Goal: Task Accomplishment & Management: Complete application form

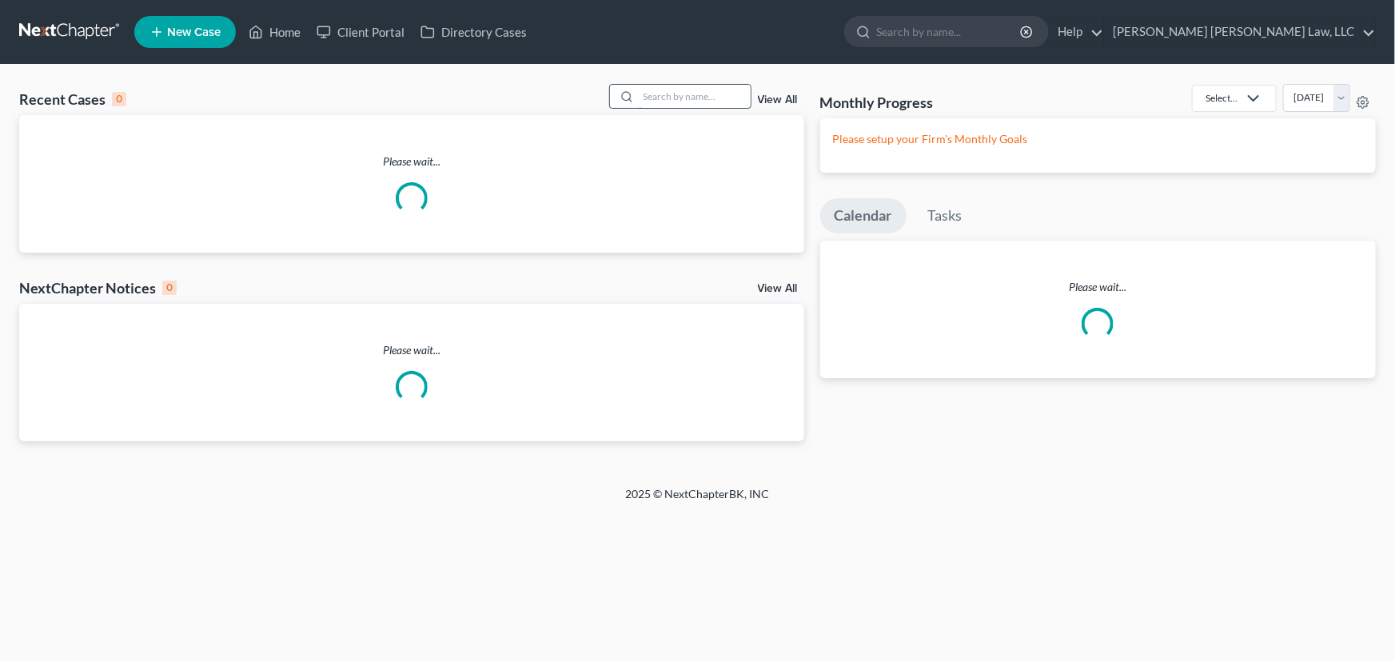
click at [681, 101] on input "search" at bounding box center [695, 96] width 112 height 23
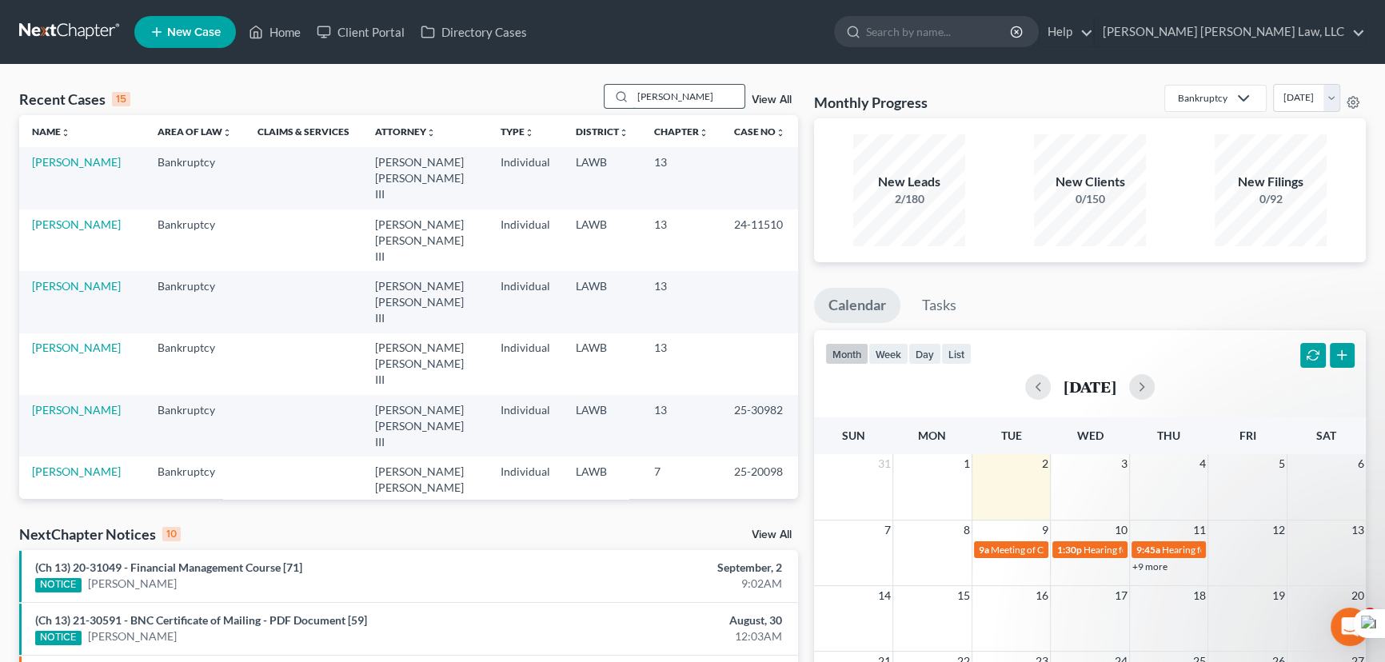
type input "banks, monica"
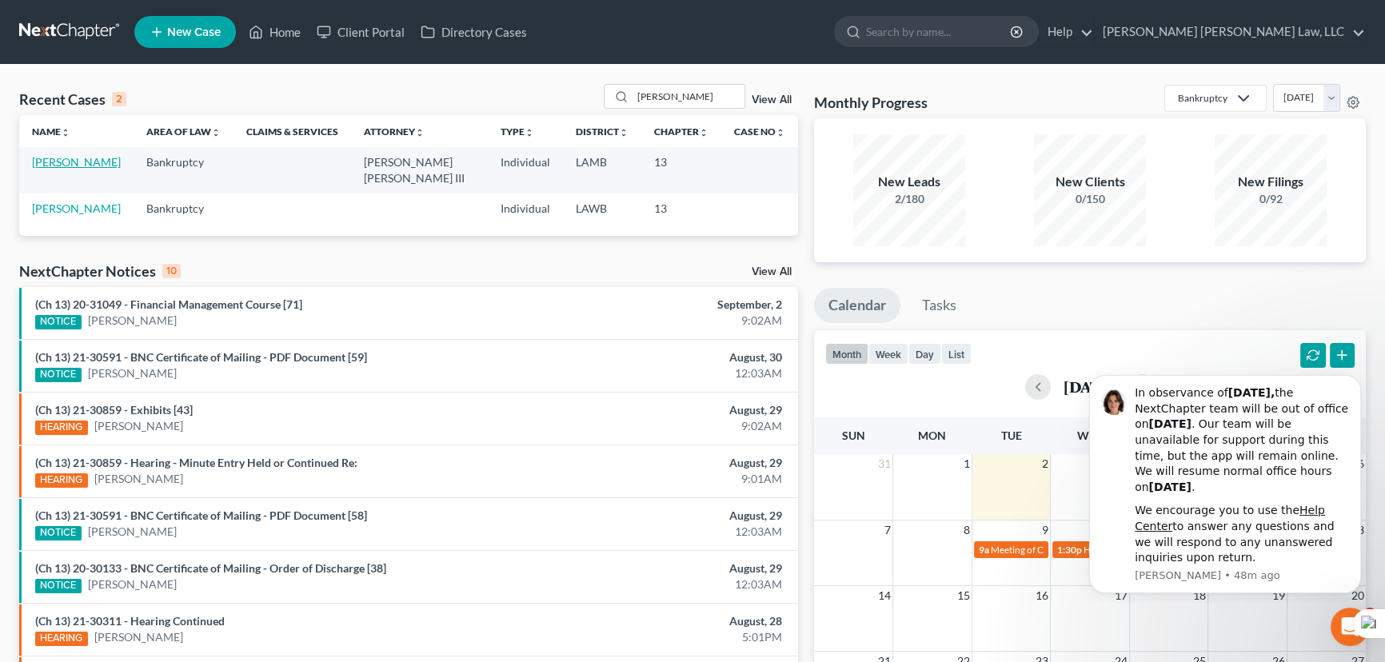
click at [68, 157] on link "[PERSON_NAME]" at bounding box center [76, 162] width 89 height 14
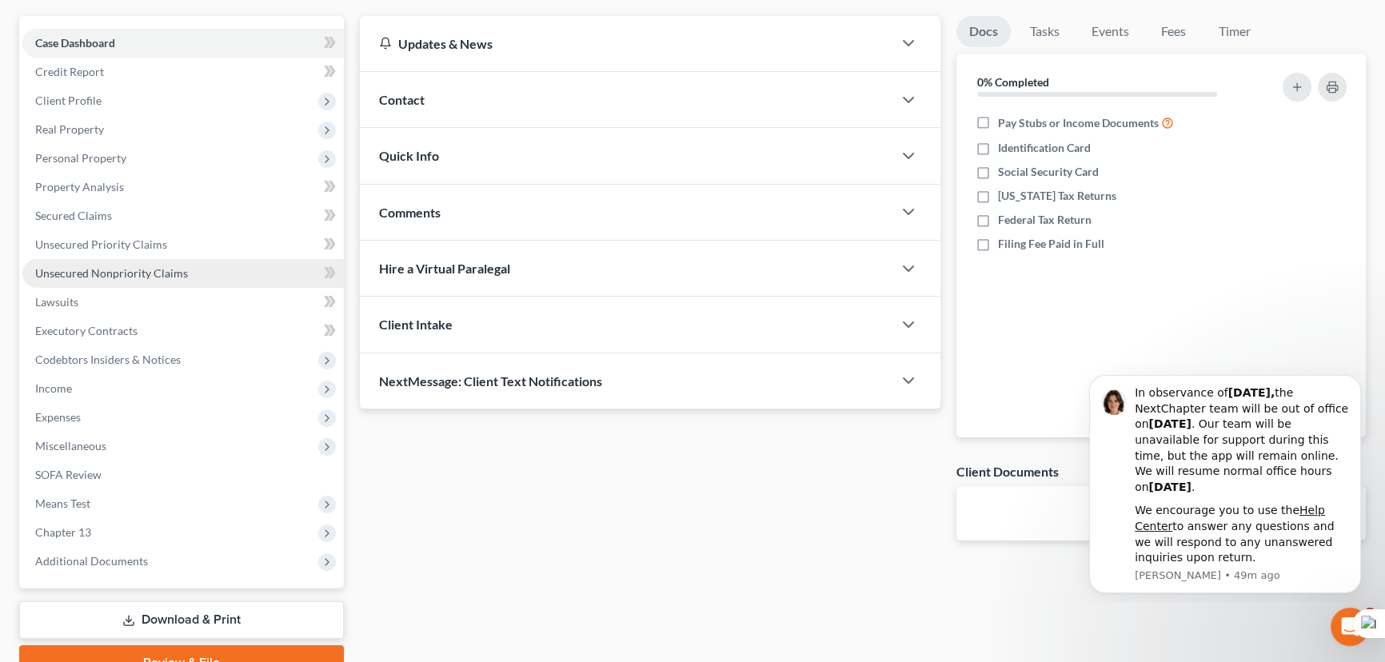
scroll to position [214, 0]
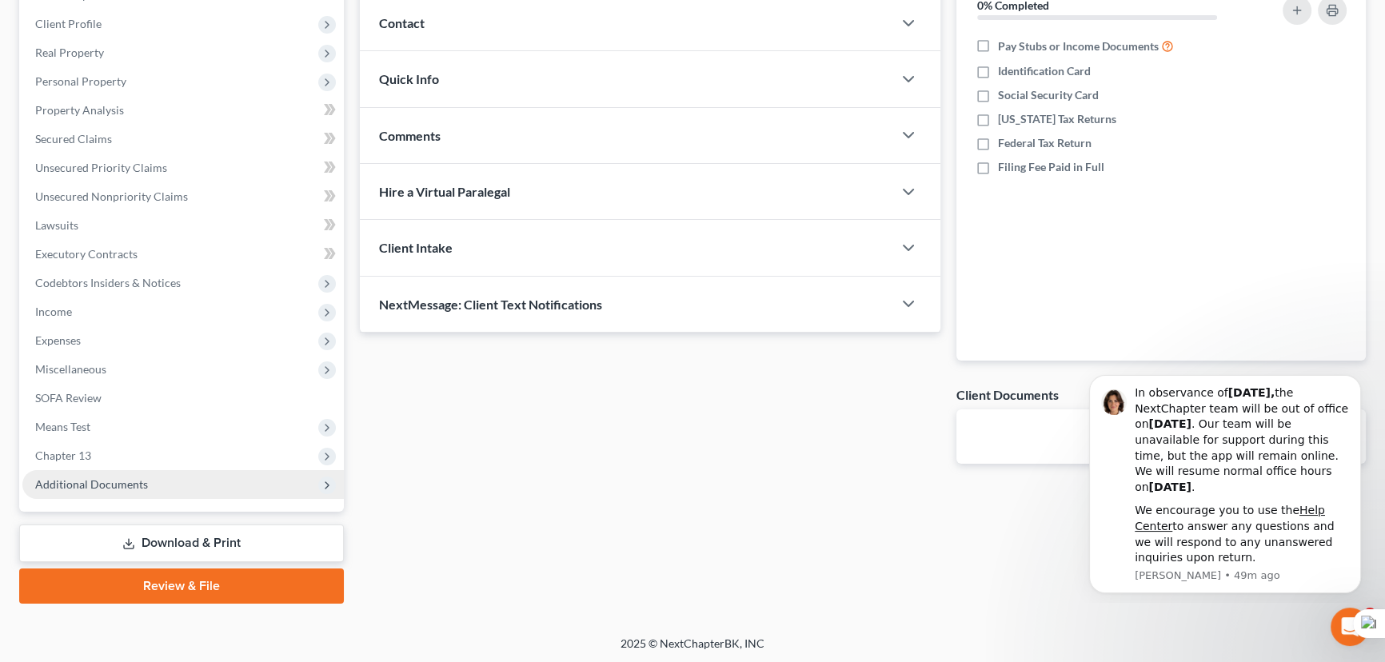
click at [136, 470] on span "Additional Documents" at bounding box center [182, 484] width 321 height 29
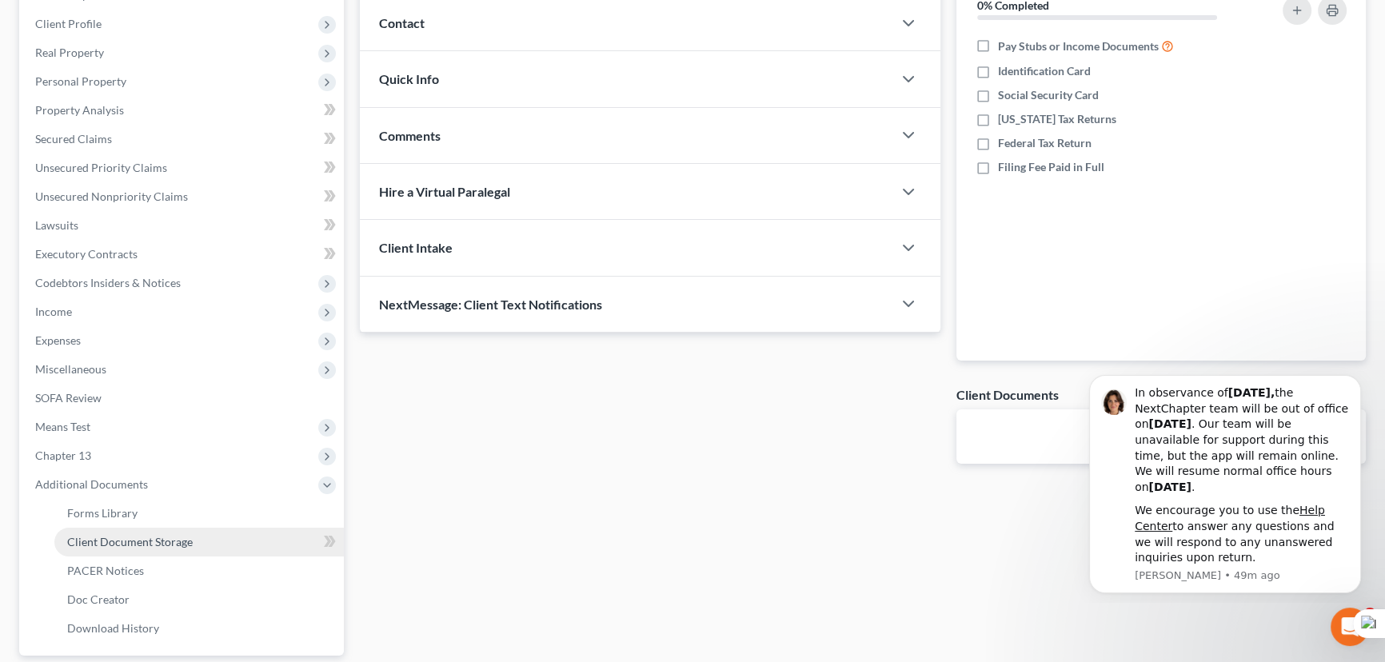
click at [159, 530] on link "Client Document Storage" at bounding box center [198, 542] width 289 height 29
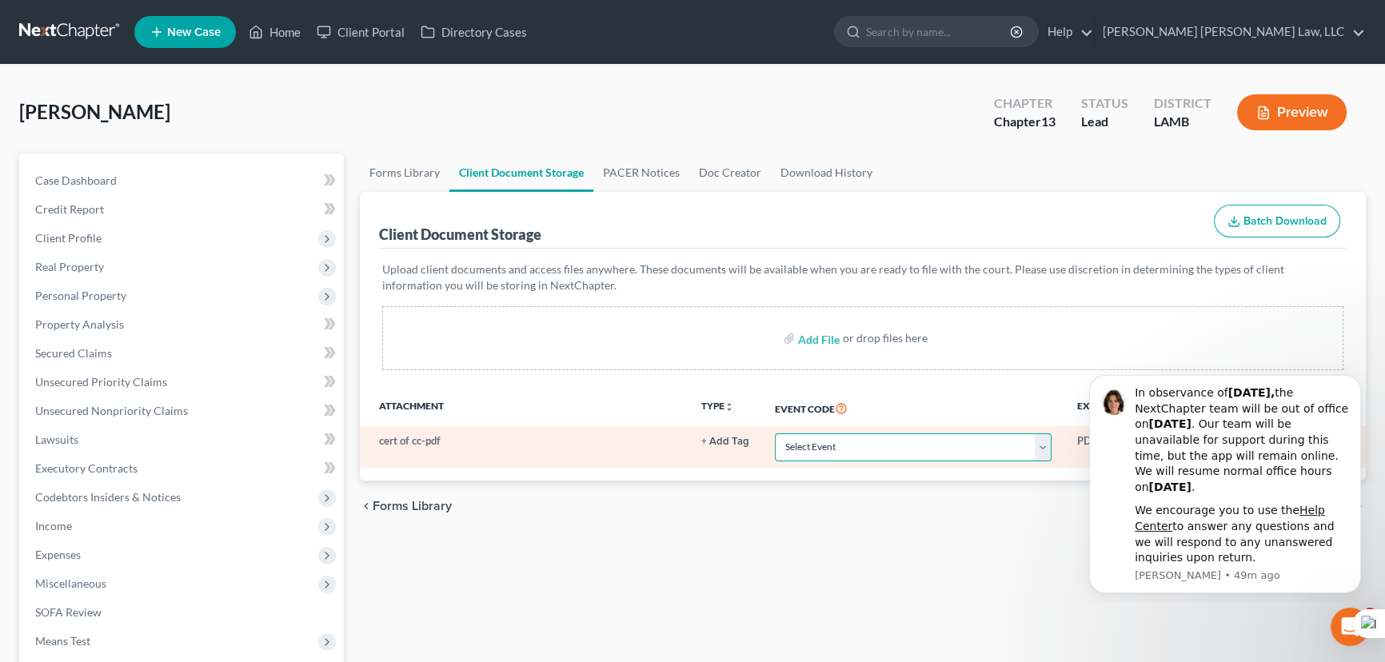
click at [868, 443] on select "Select Event 20 Largest Unsecured Creditors Amended List of Creditors Amended L…" at bounding box center [913, 447] width 277 height 28
select select "13"
click at [775, 433] on select "Select Event 20 Largest Unsecured Creditors Amended List of Creditors Amended L…" at bounding box center [913, 447] width 277 height 28
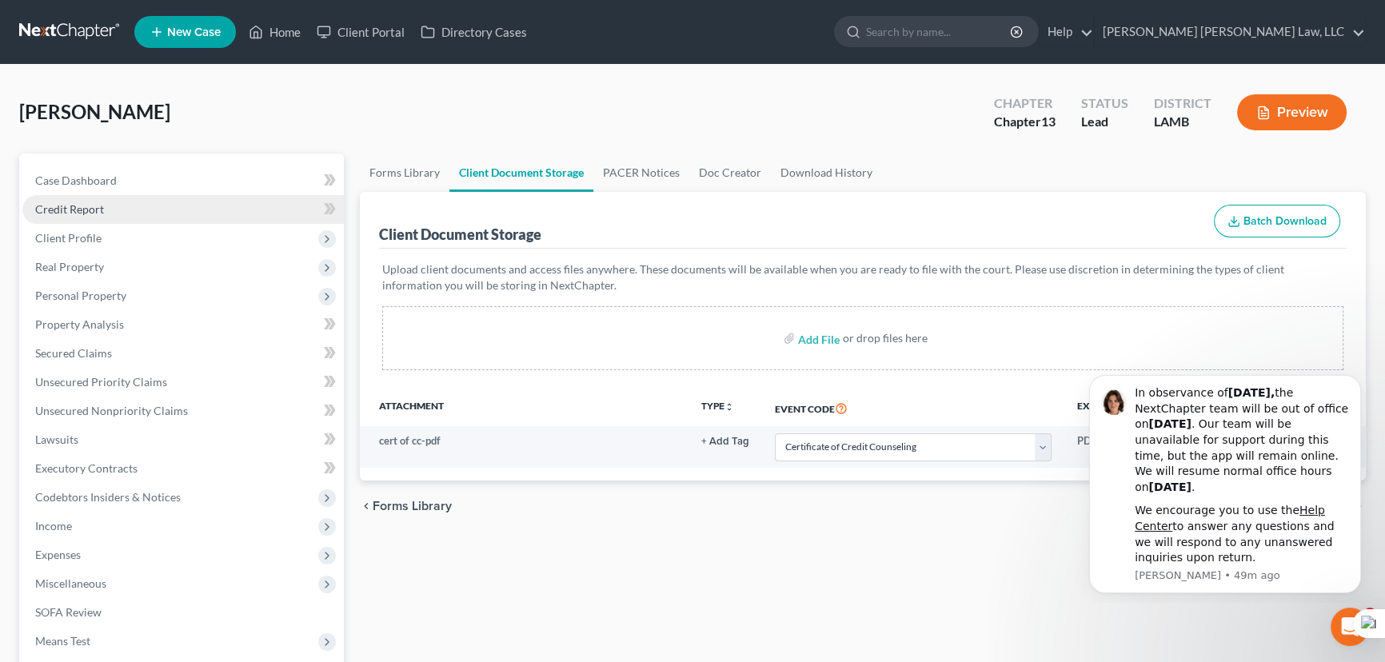
click at [150, 210] on link "Credit Report" at bounding box center [182, 209] width 321 height 29
click at [150, 244] on span "Client Profile" at bounding box center [182, 238] width 321 height 29
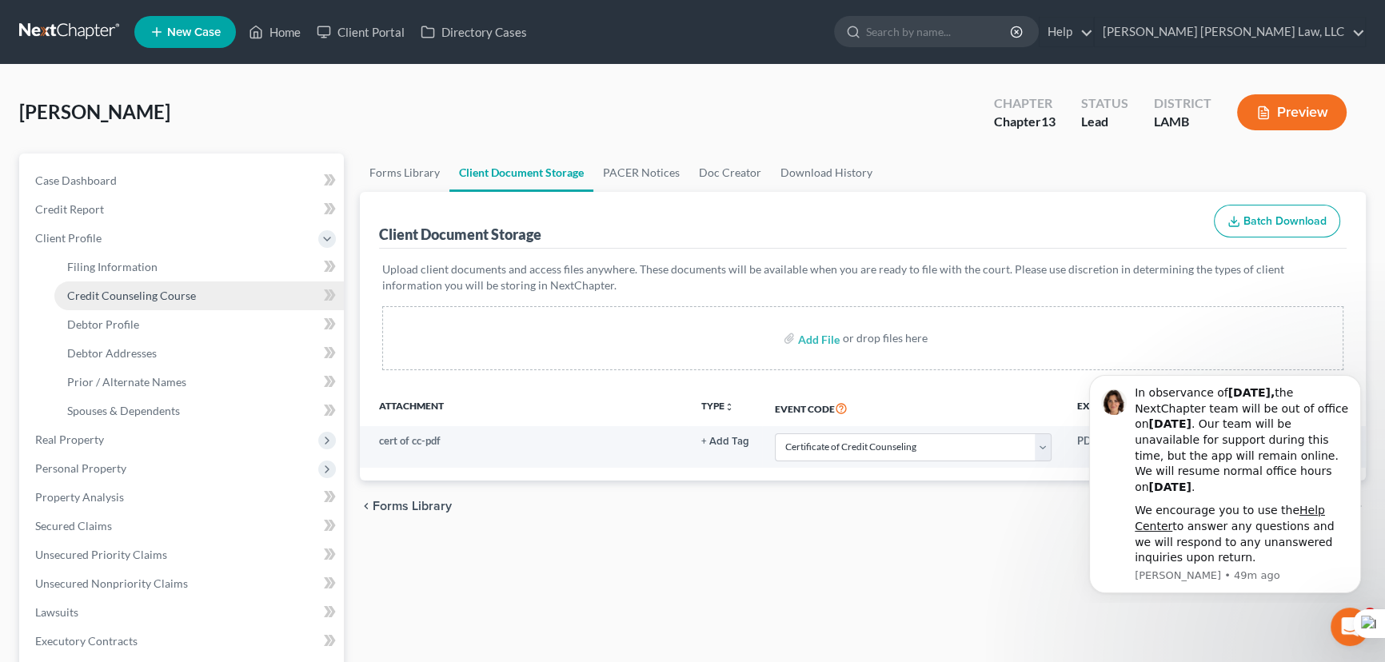
click at [156, 303] on link "Credit Counseling Course" at bounding box center [198, 295] width 289 height 29
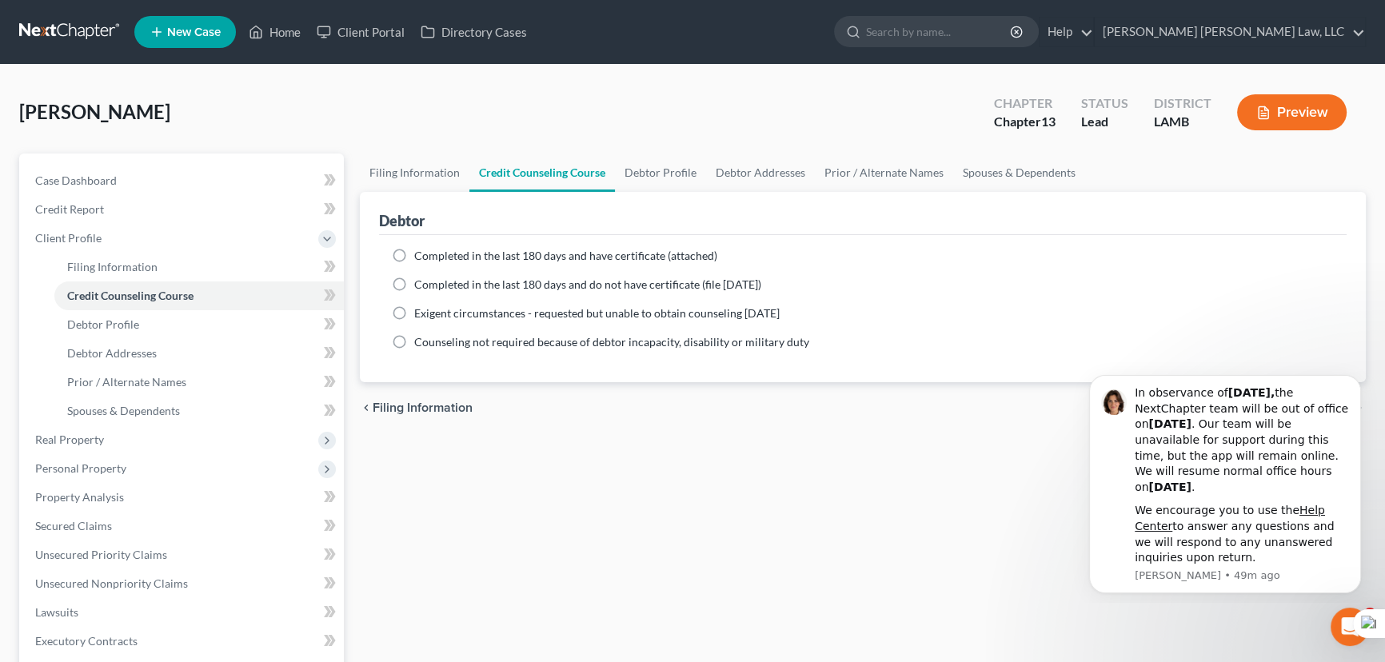
click at [414, 283] on label "Completed in the last 180 days and do not have certificate (file within 14 days)" at bounding box center [587, 285] width 347 height 16
click at [421, 283] on input "Completed in the last 180 days and do not have certificate (file within 14 days)" at bounding box center [426, 282] width 10 height 10
radio input "true"
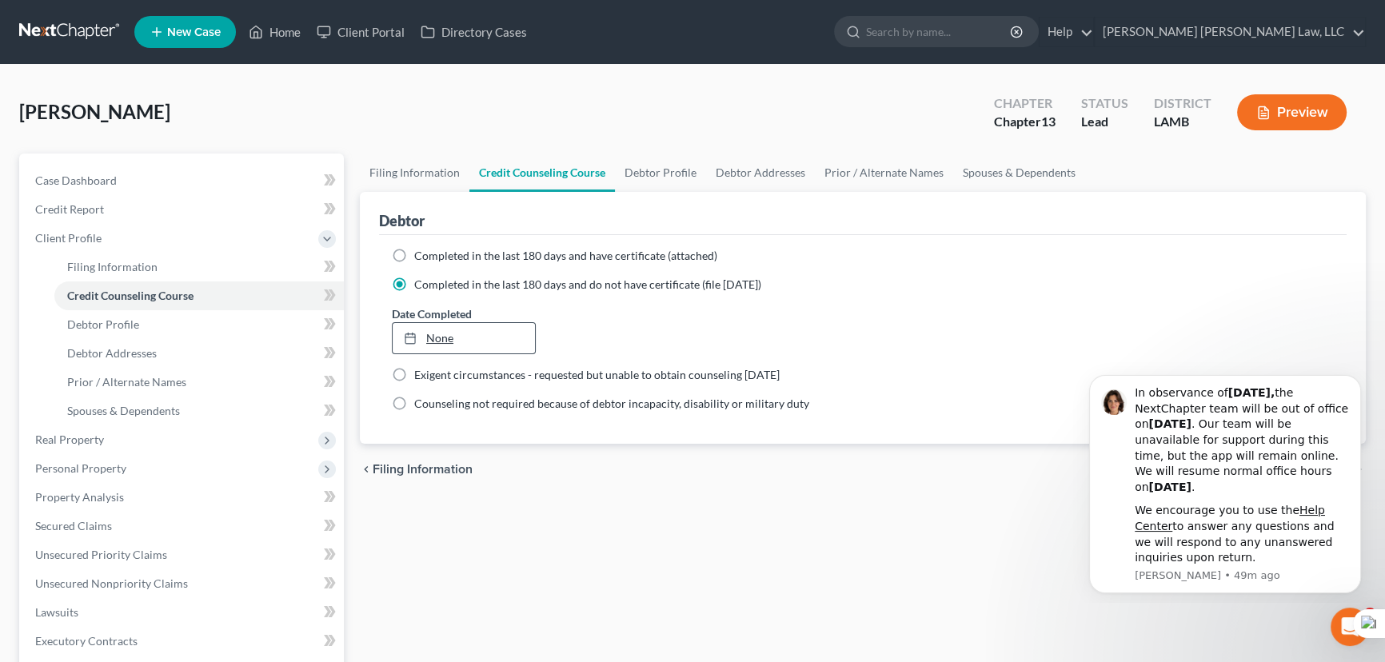
click at [433, 340] on link "None" at bounding box center [464, 338] width 142 height 30
type input "9/2/2025"
click at [471, 473] on span "Filing Information" at bounding box center [423, 469] width 100 height 13
select select "1"
select select "0"
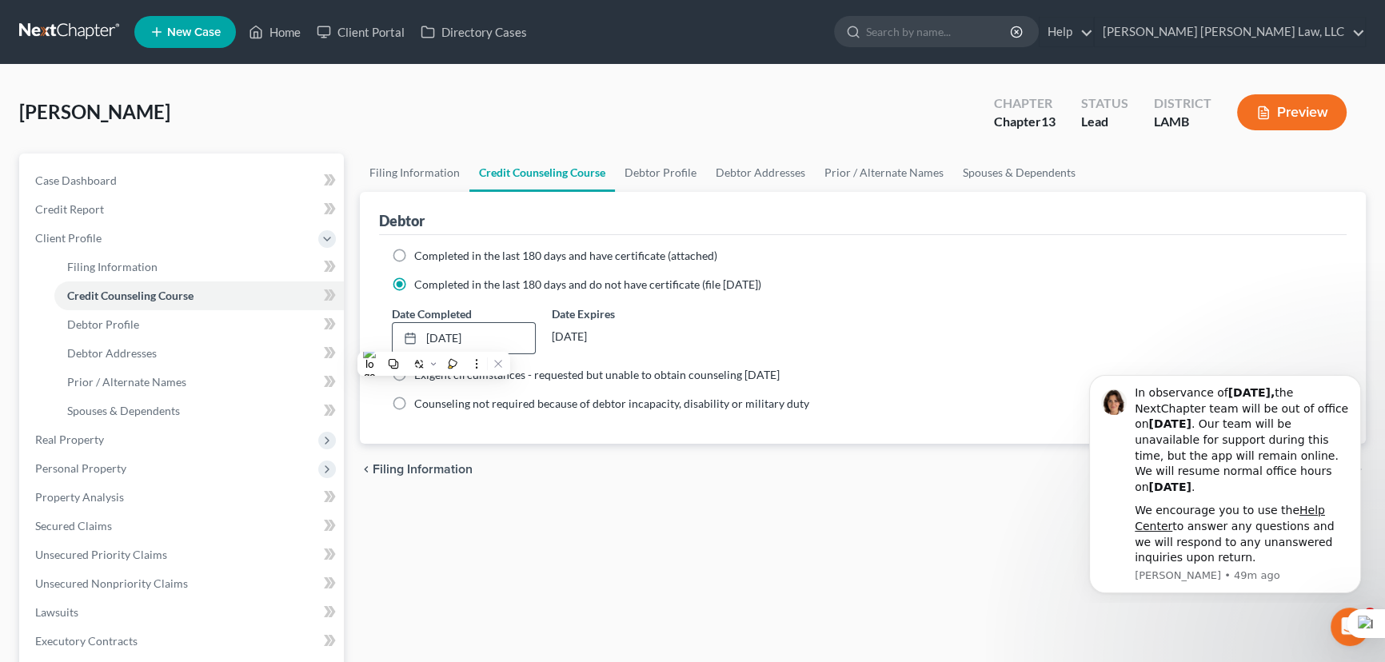
select select "3"
select select "19"
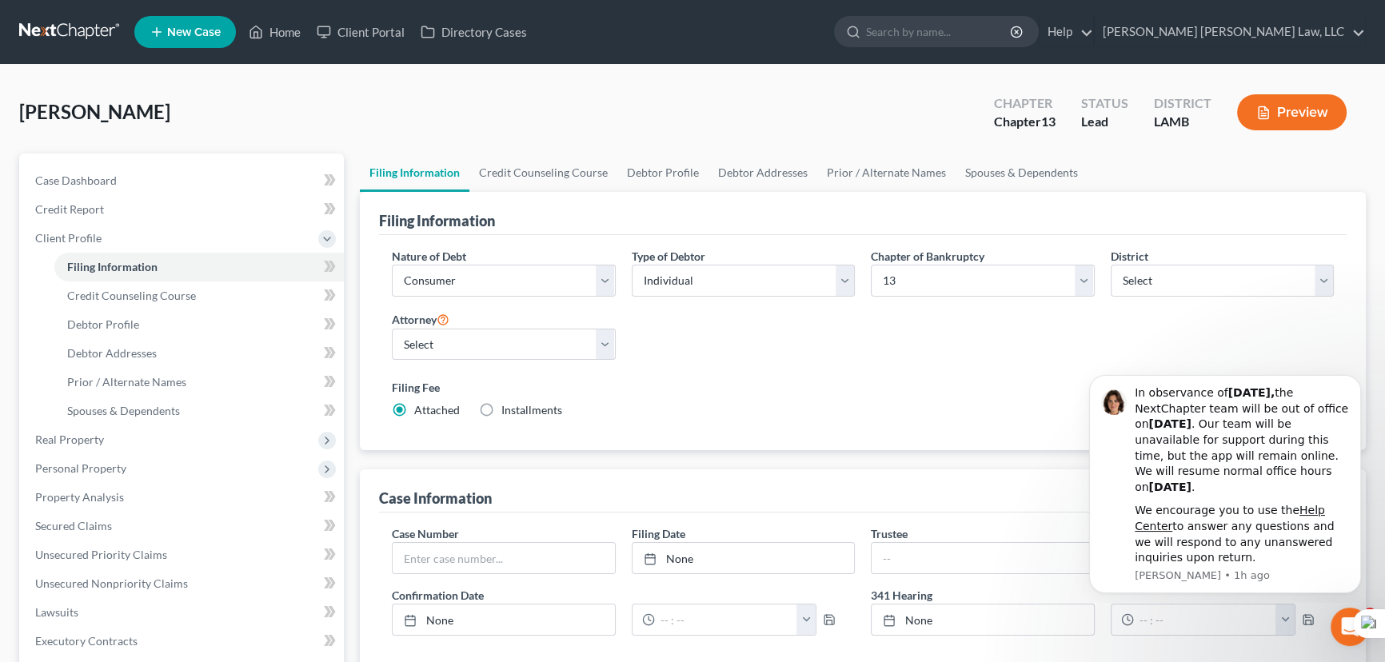
click at [59, 14] on nav "Home New Case Client Portal Directory Cases E. Orum Young Law, LLC madison.f@eo…" at bounding box center [692, 32] width 1385 height 64
click at [57, 26] on link at bounding box center [70, 32] width 102 height 29
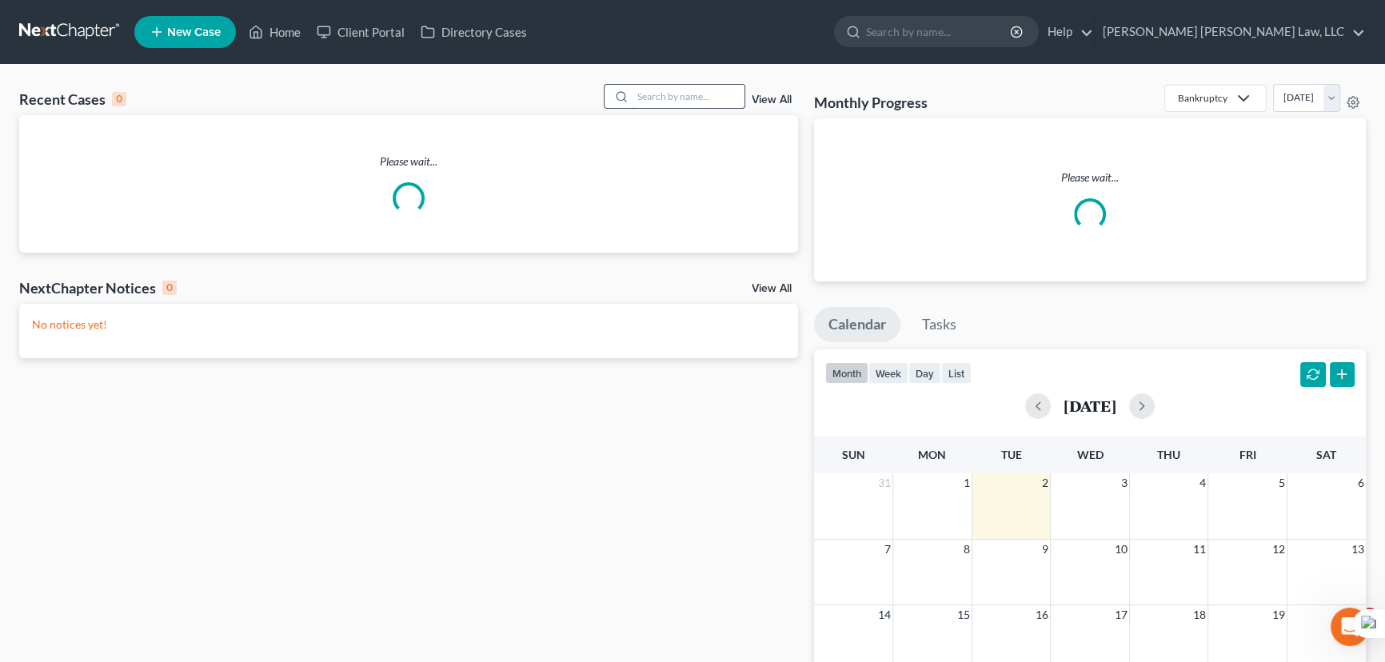
click at [693, 96] on input "search" at bounding box center [689, 96] width 112 height 23
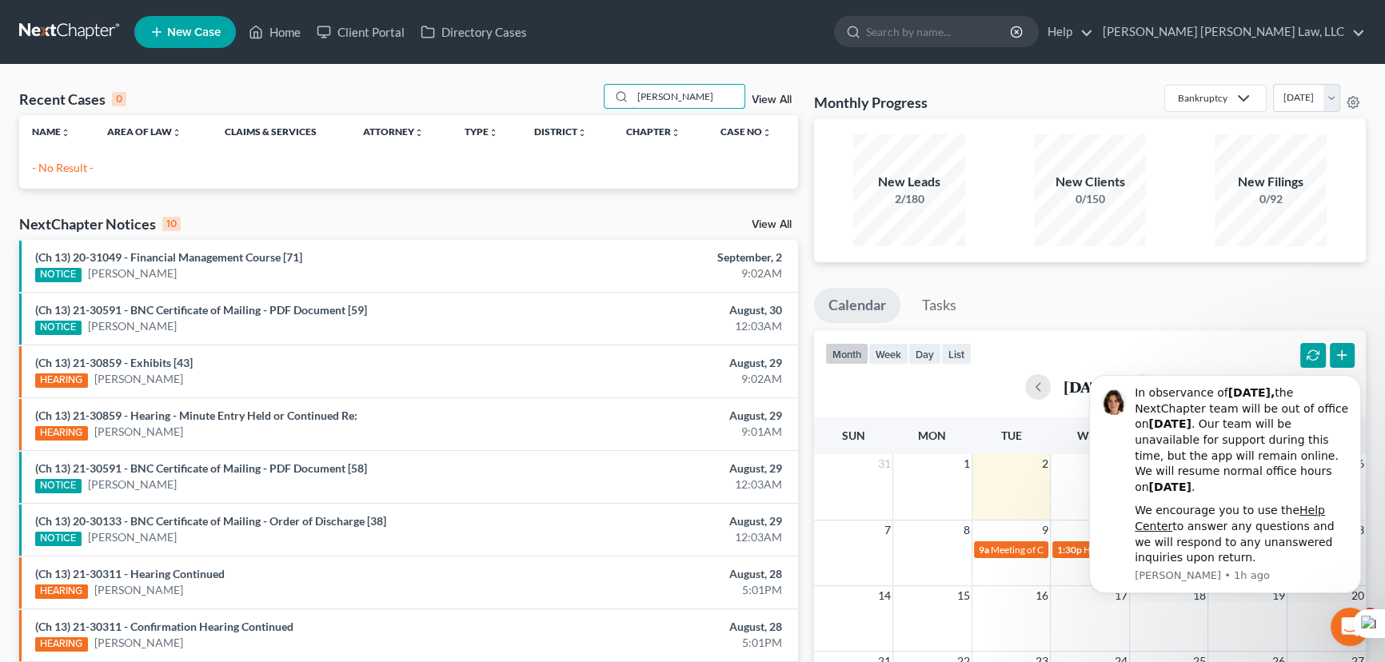
drag, startPoint x: 660, startPoint y: 98, endPoint x: 573, endPoint y: 104, distance: 87.3
click at [576, 106] on div "Recent Cases 0 [PERSON_NAME] View All" at bounding box center [408, 99] width 779 height 31
type input "[PERSON_NAME]"
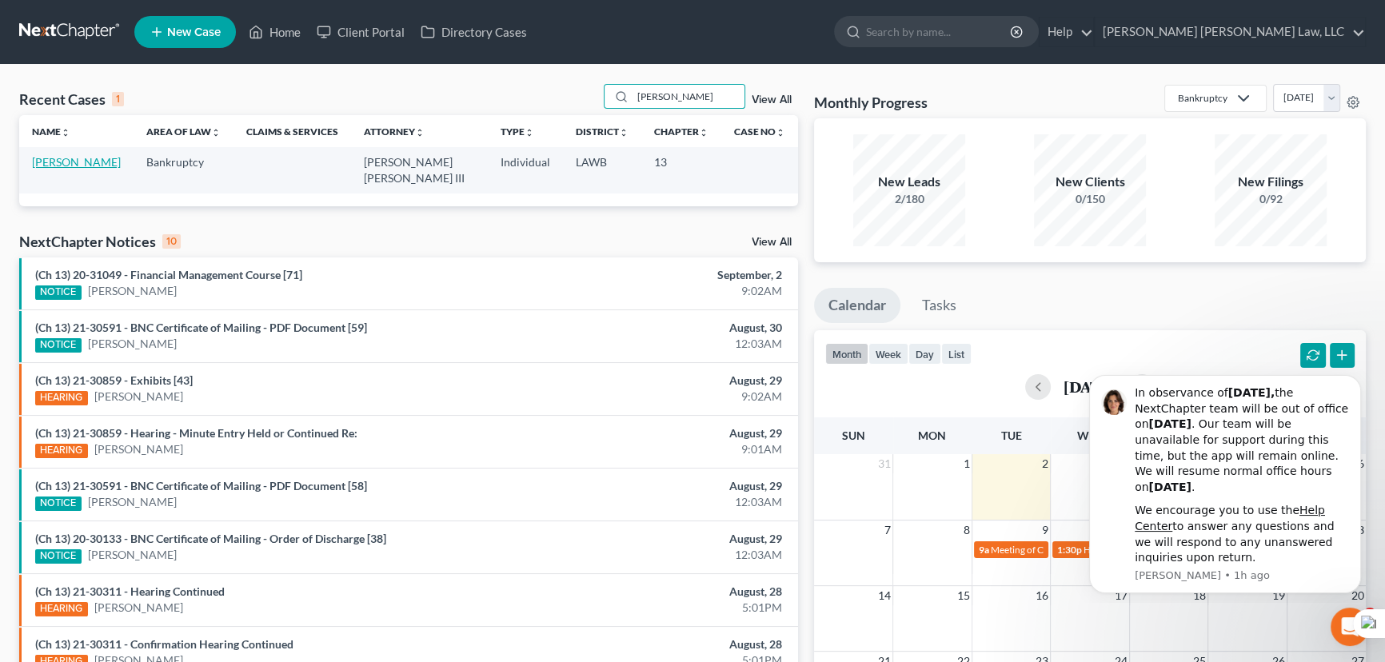
click at [88, 158] on link "[PERSON_NAME]" at bounding box center [76, 162] width 89 height 14
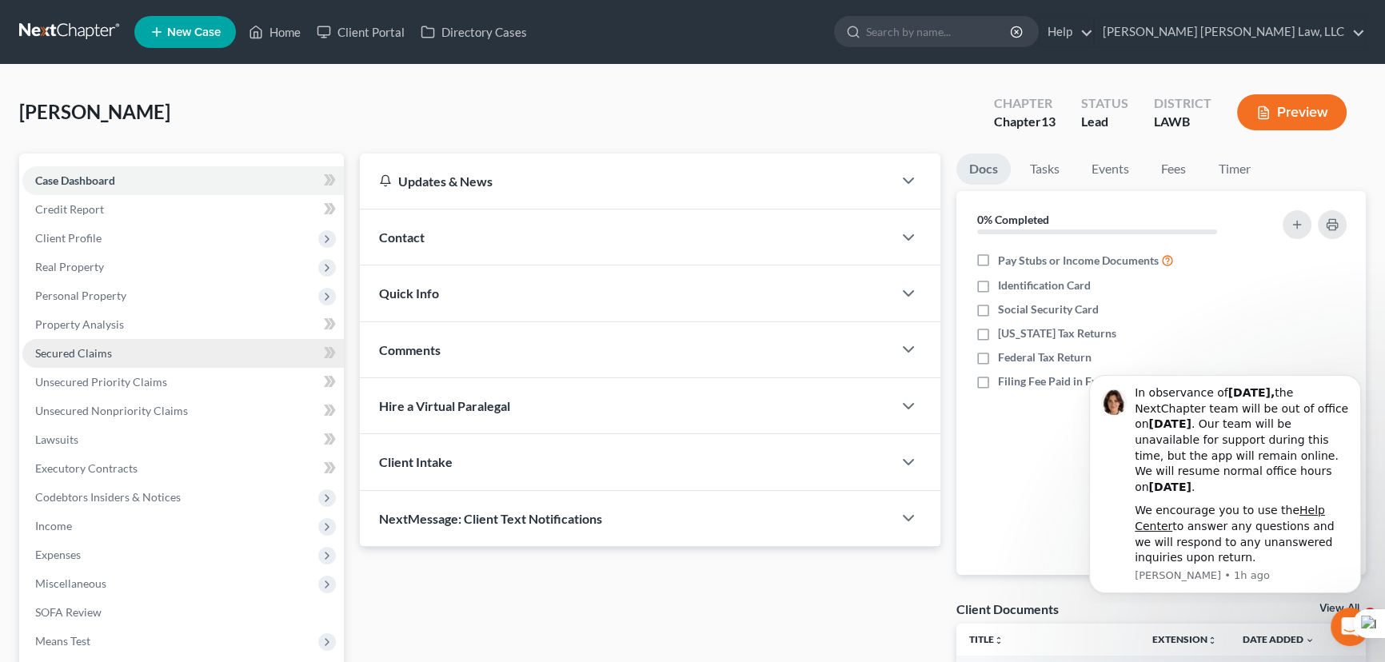
click at [75, 362] on link "Secured Claims" at bounding box center [182, 353] width 321 height 29
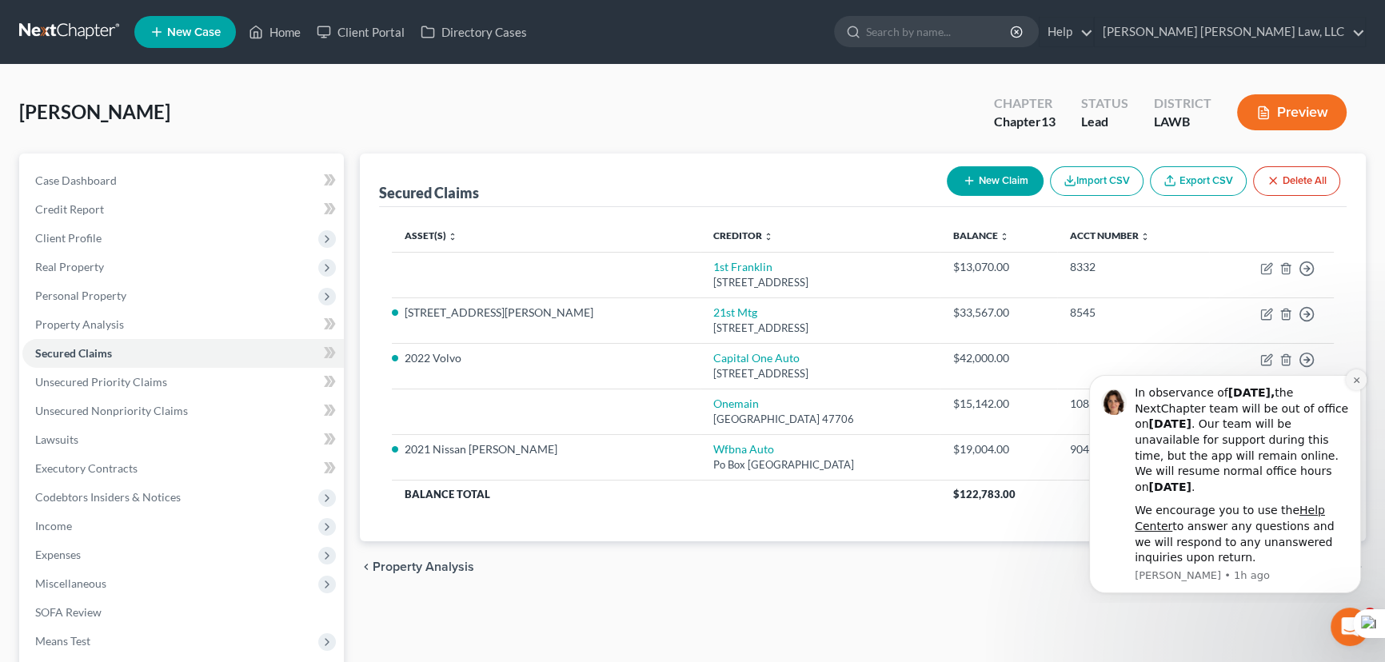
click at [1348, 381] on button "Dismiss notification" at bounding box center [1356, 379] width 21 height 21
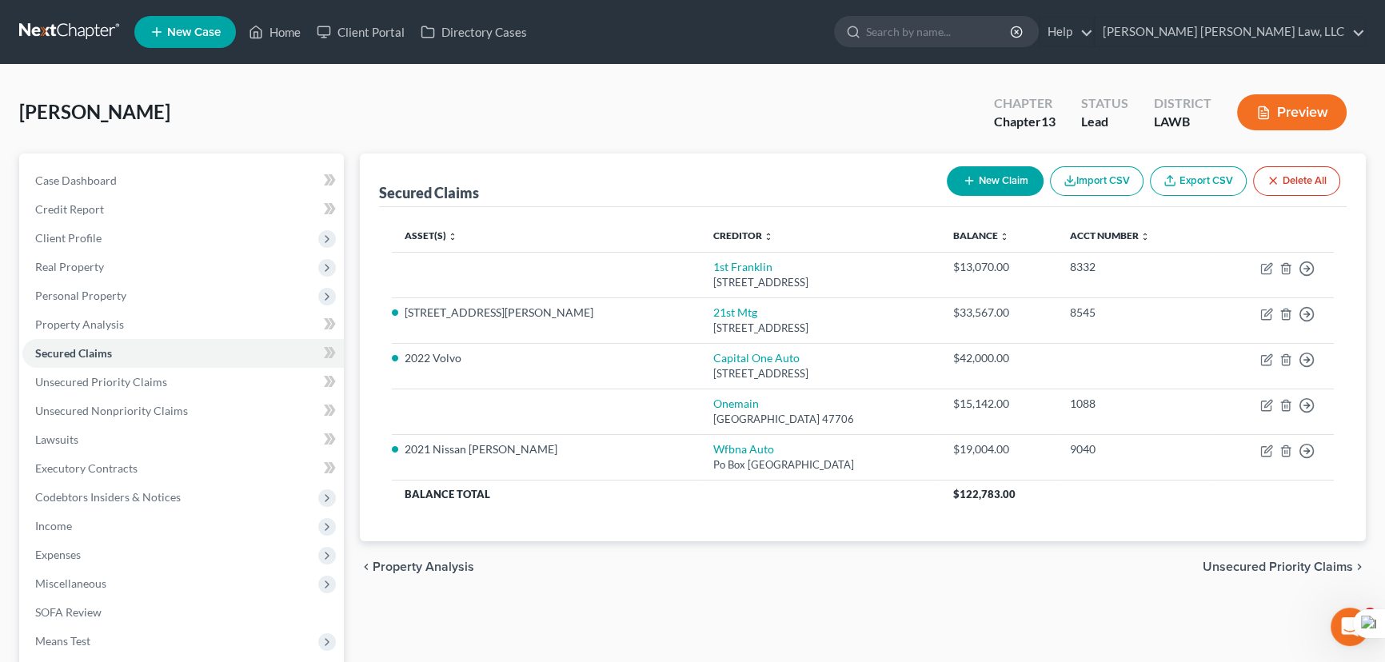
click at [1226, 82] on div "[PERSON_NAME] Upgraded Chapter Chapter 13 Status Lead District LAWB Preview Pet…" at bounding box center [692, 457] width 1385 height 785
click at [79, 32] on link at bounding box center [70, 32] width 102 height 29
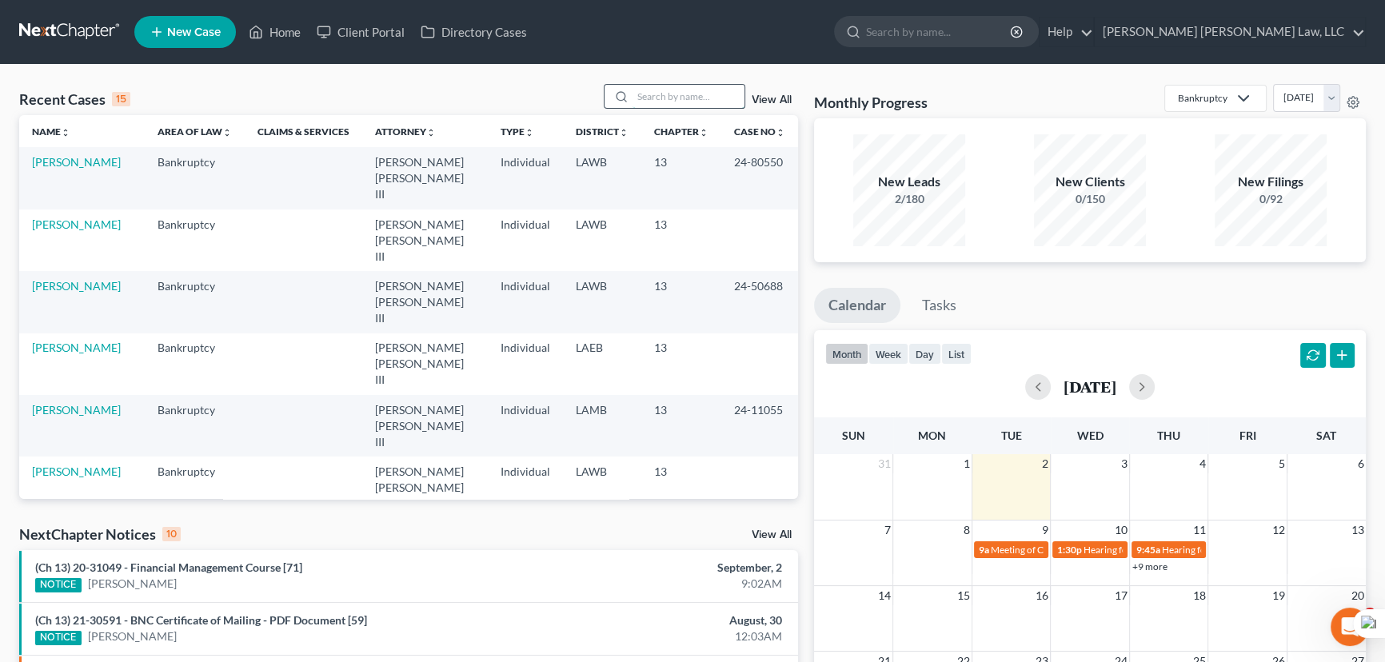
click at [653, 94] on input "search" at bounding box center [689, 96] width 112 height 23
type input "simmons, patrick"
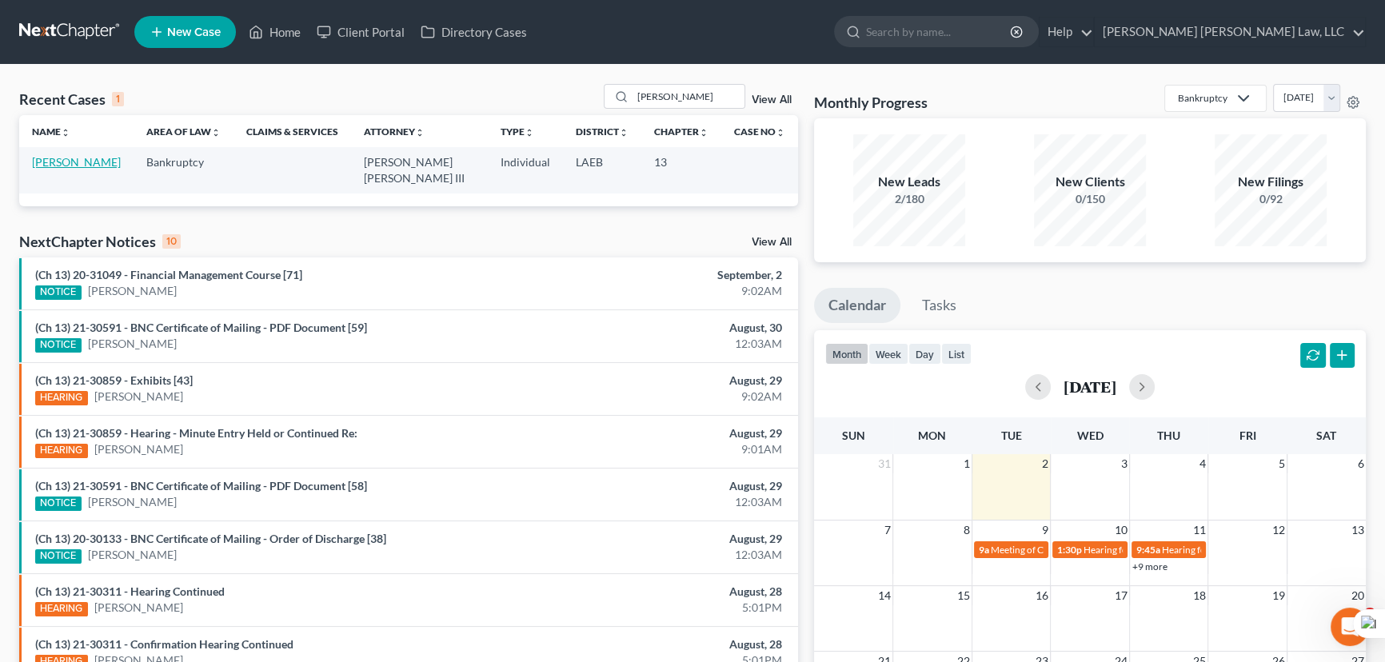
click at [62, 164] on link "[PERSON_NAME]" at bounding box center [76, 162] width 89 height 14
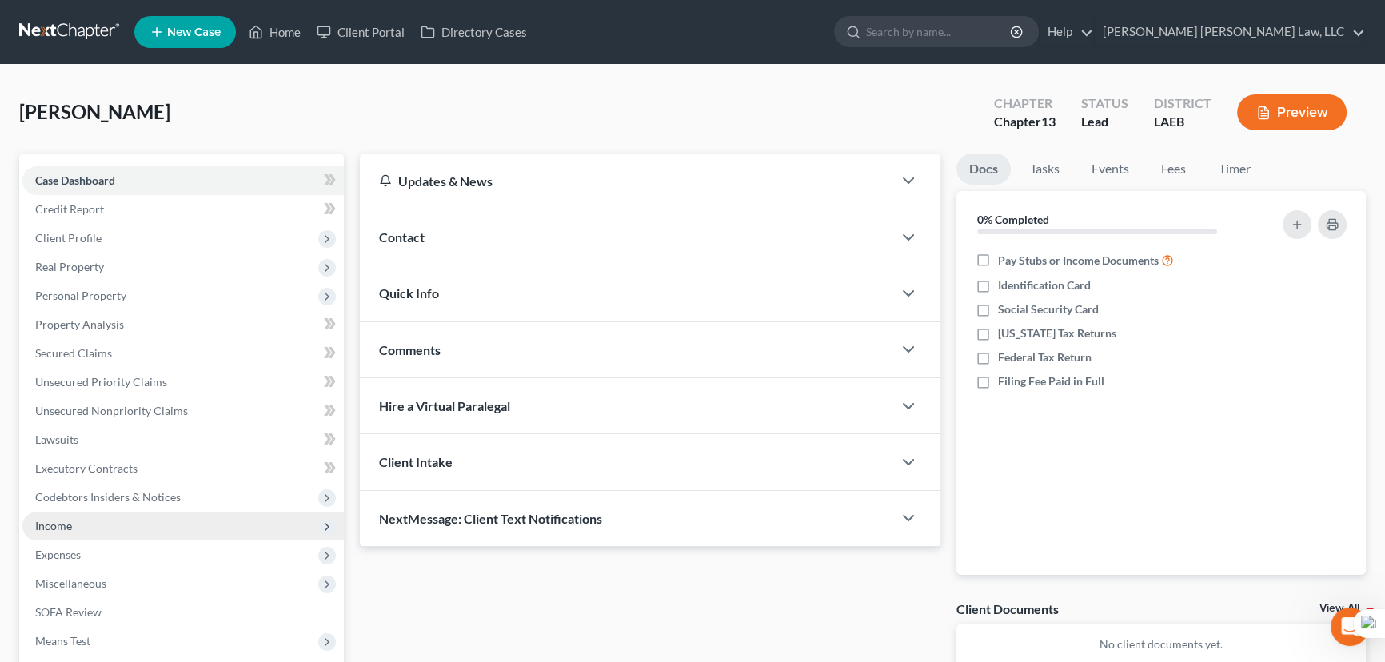
click at [146, 521] on span "Income" at bounding box center [182, 526] width 321 height 29
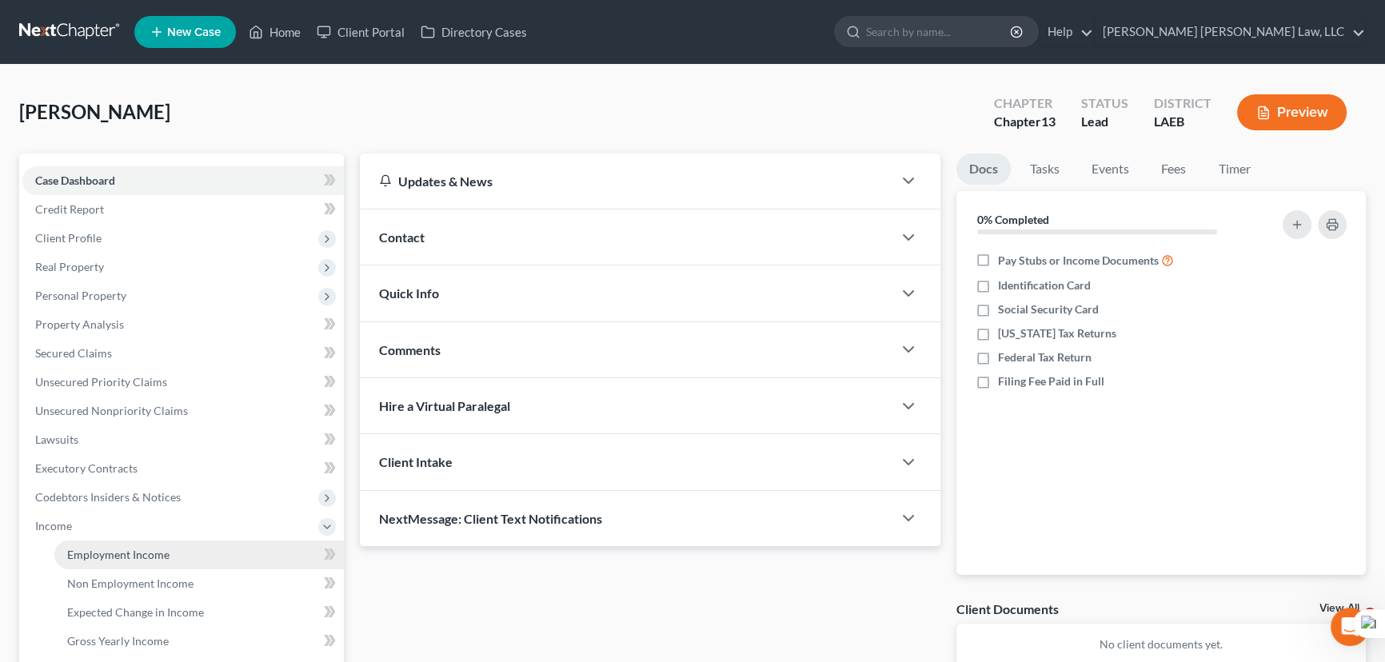
click at [150, 550] on span "Employment Income" at bounding box center [118, 555] width 102 height 14
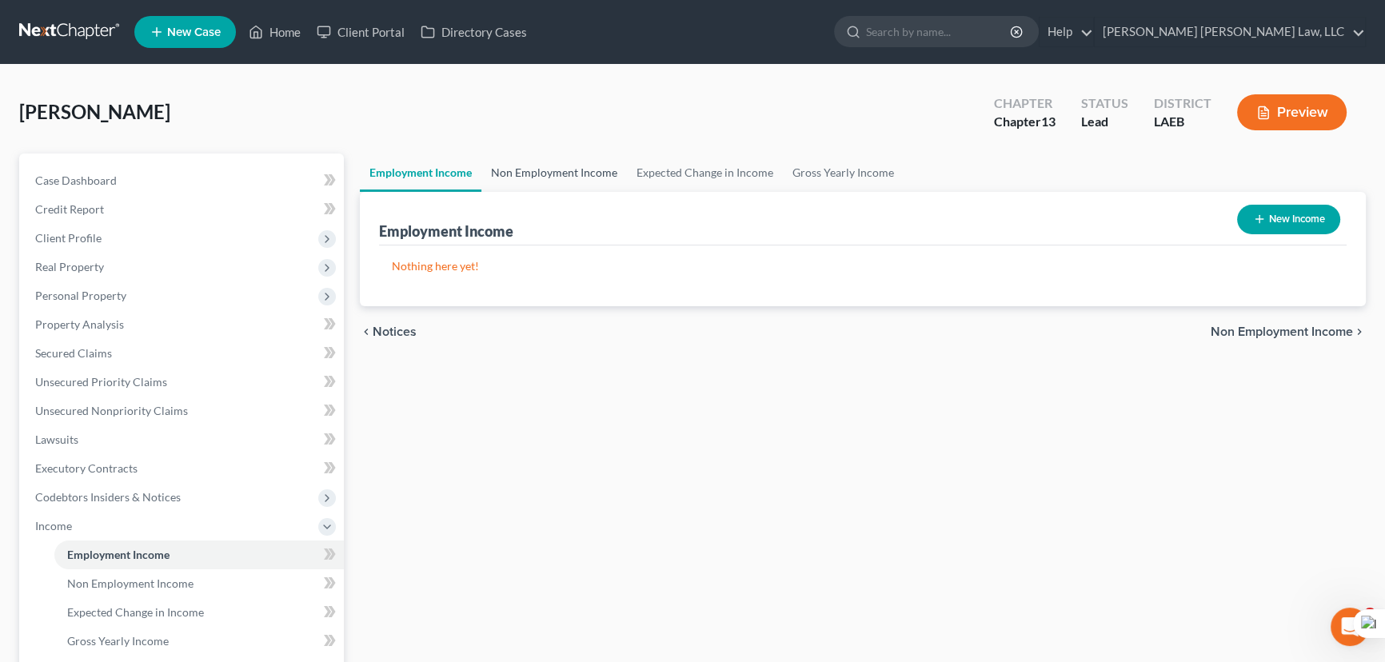
click at [573, 168] on link "Non Employment Income" at bounding box center [554, 173] width 146 height 38
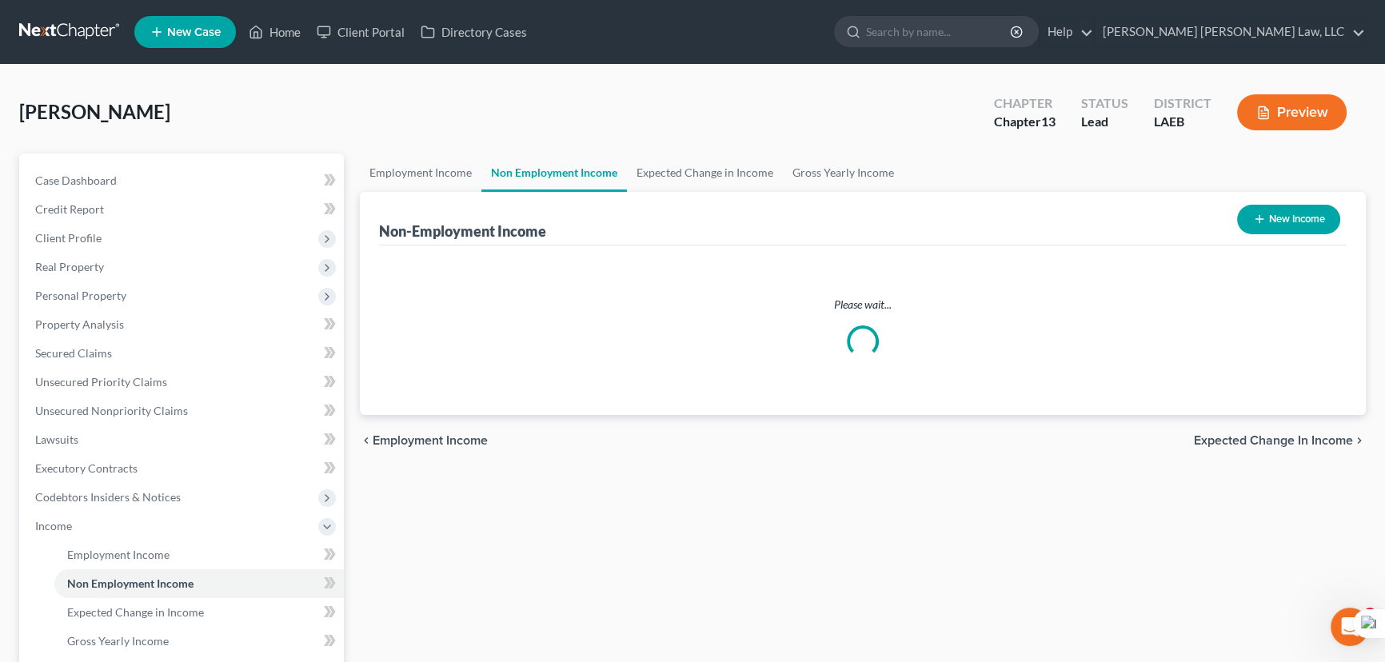
click at [1307, 225] on button "New Income" at bounding box center [1288, 220] width 103 height 30
select select "0"
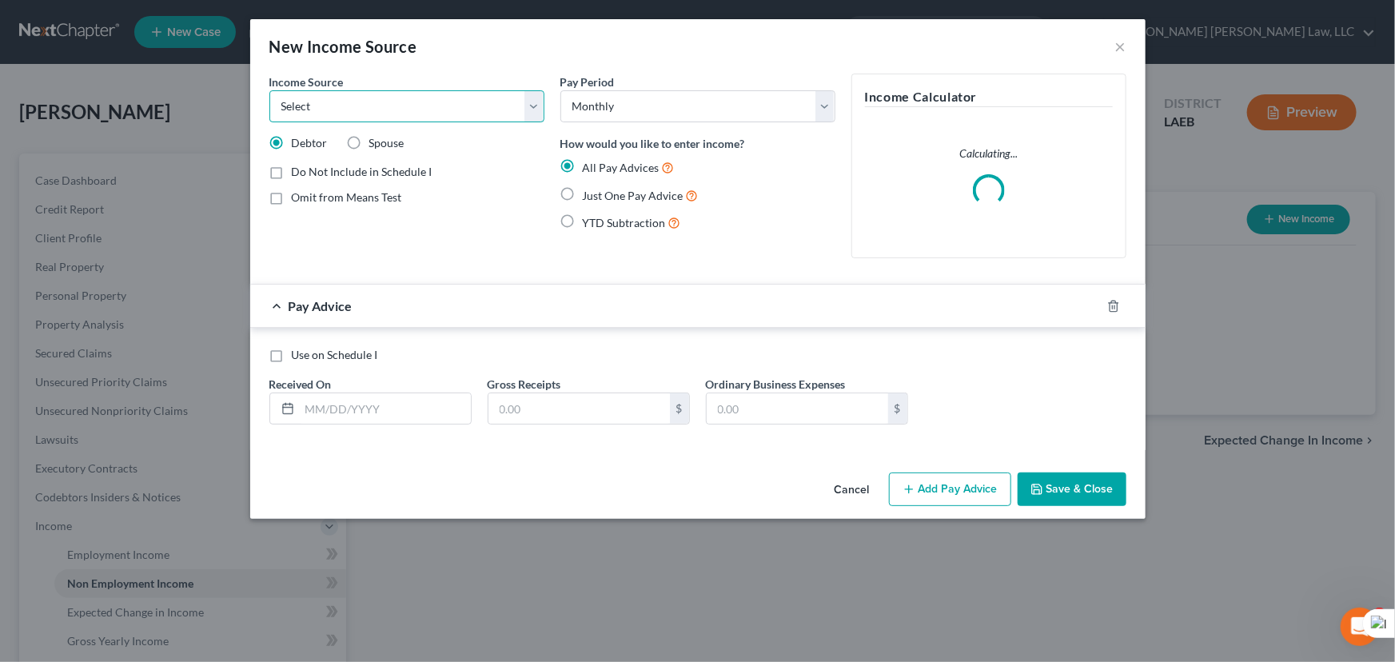
click at [341, 110] on select "Select Unemployment Disability (from employer) Pension Retirement Social Securi…" at bounding box center [407, 106] width 275 height 32
click at [270, 90] on select "Select Unemployment Disability (from employer) Pension Retirement Social Securi…" at bounding box center [407, 106] width 275 height 32
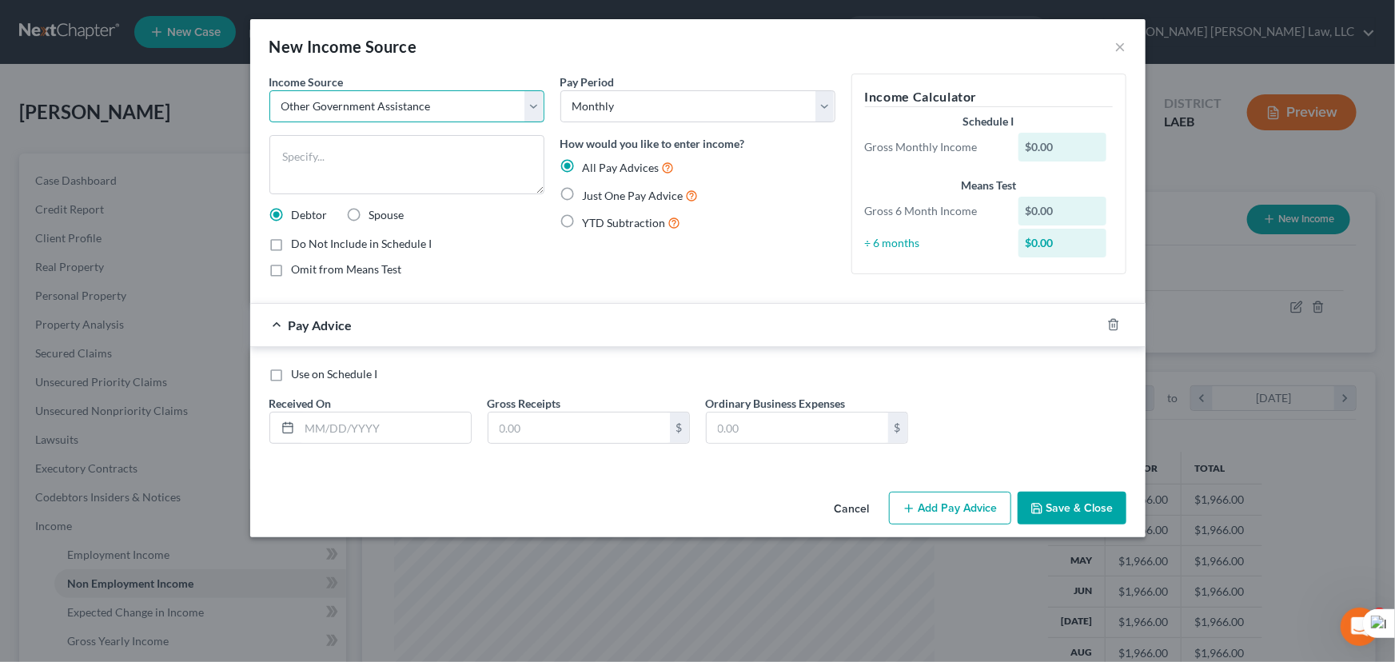
click at [521, 120] on select "Select Unemployment Disability (from employer) Pension Retirement Social Securi…" at bounding box center [407, 106] width 275 height 32
click at [520, 115] on select "Select Unemployment Disability (from employer) Pension Retirement Social Securi…" at bounding box center [407, 106] width 275 height 32
click at [520, 114] on select "Select Unemployment Disability (from employer) Pension Retirement Social Securi…" at bounding box center [407, 106] width 275 height 32
select select "9"
click at [270, 90] on select "Select Unemployment Disability (from employer) Pension Retirement Social Securi…" at bounding box center [407, 106] width 275 height 32
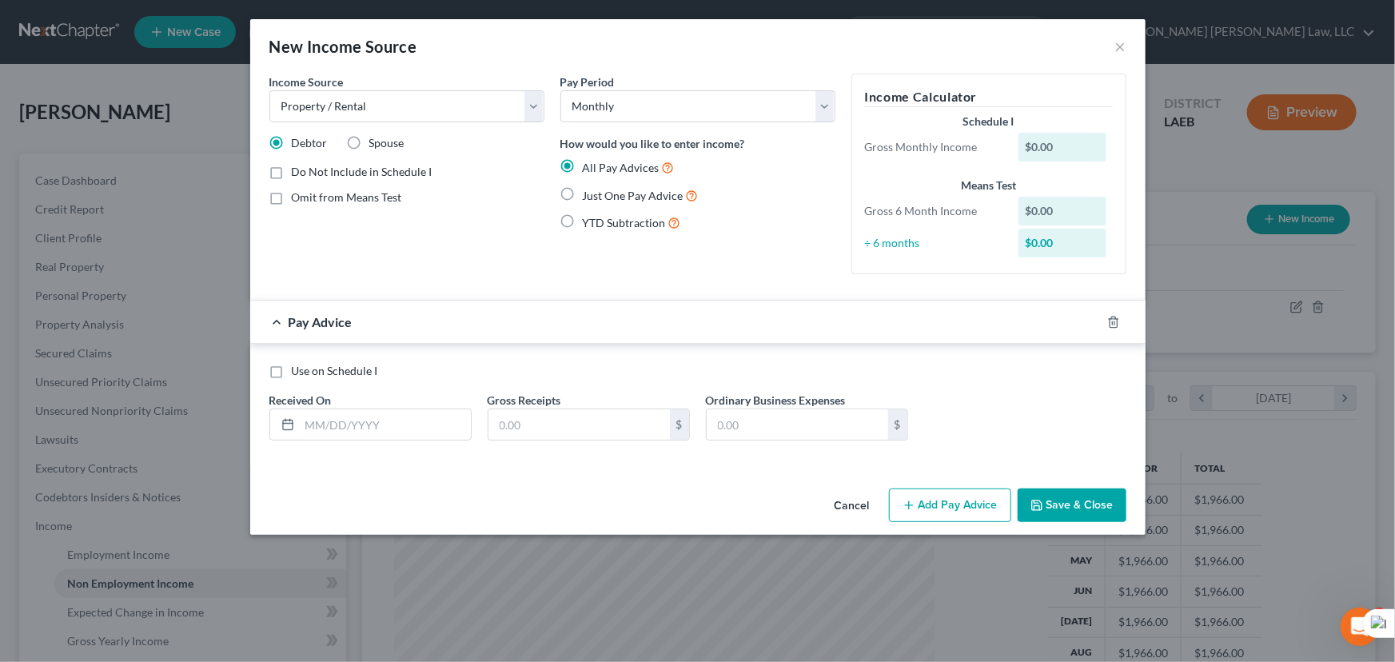
click at [583, 196] on label "Just One Pay Advice" at bounding box center [641, 195] width 116 height 18
click at [589, 196] on input "Just One Pay Advice" at bounding box center [594, 191] width 10 height 10
radio input "true"
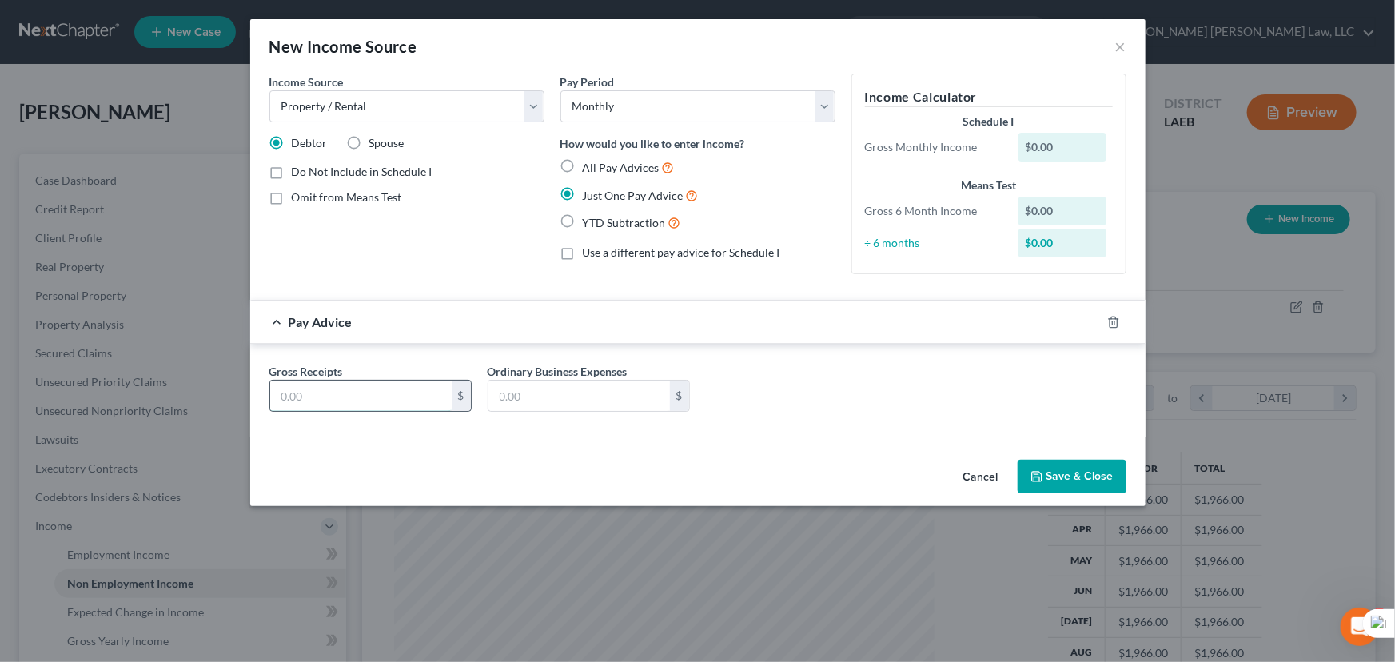
click at [351, 391] on input "text" at bounding box center [361, 396] width 182 height 30
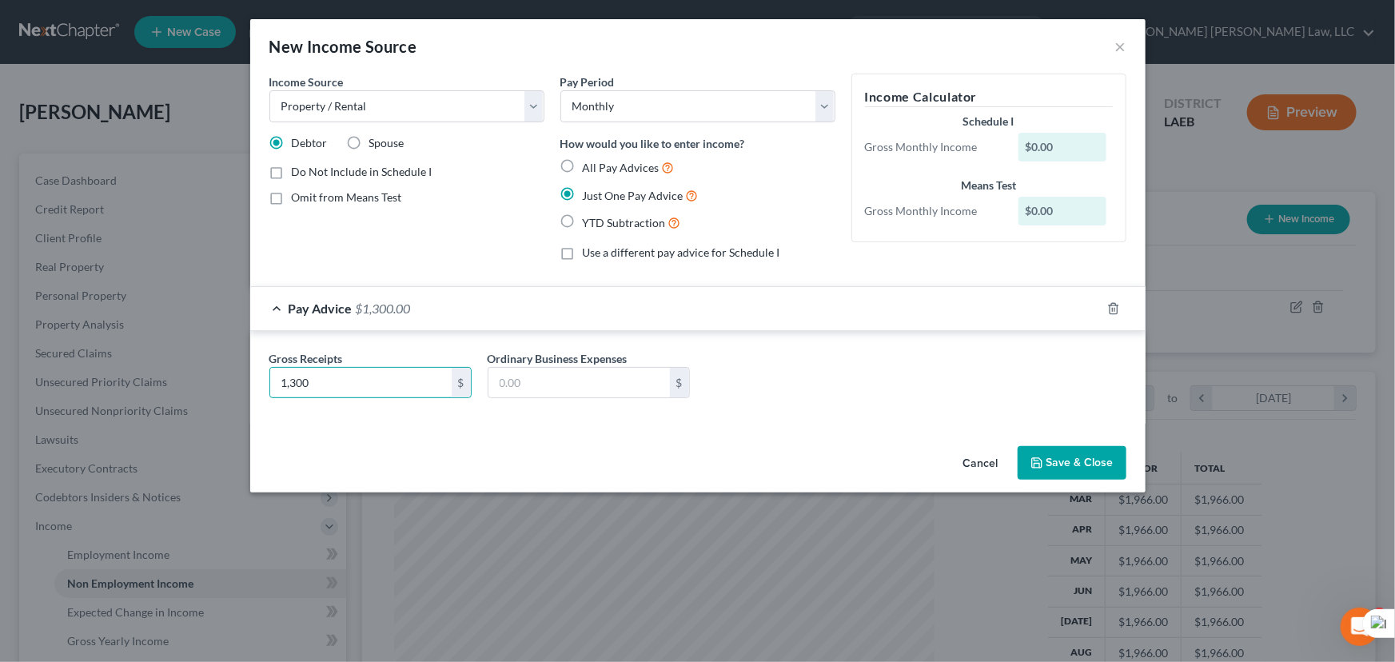
type input "1,300"
click at [1086, 454] on button "Save & Close" at bounding box center [1072, 463] width 109 height 34
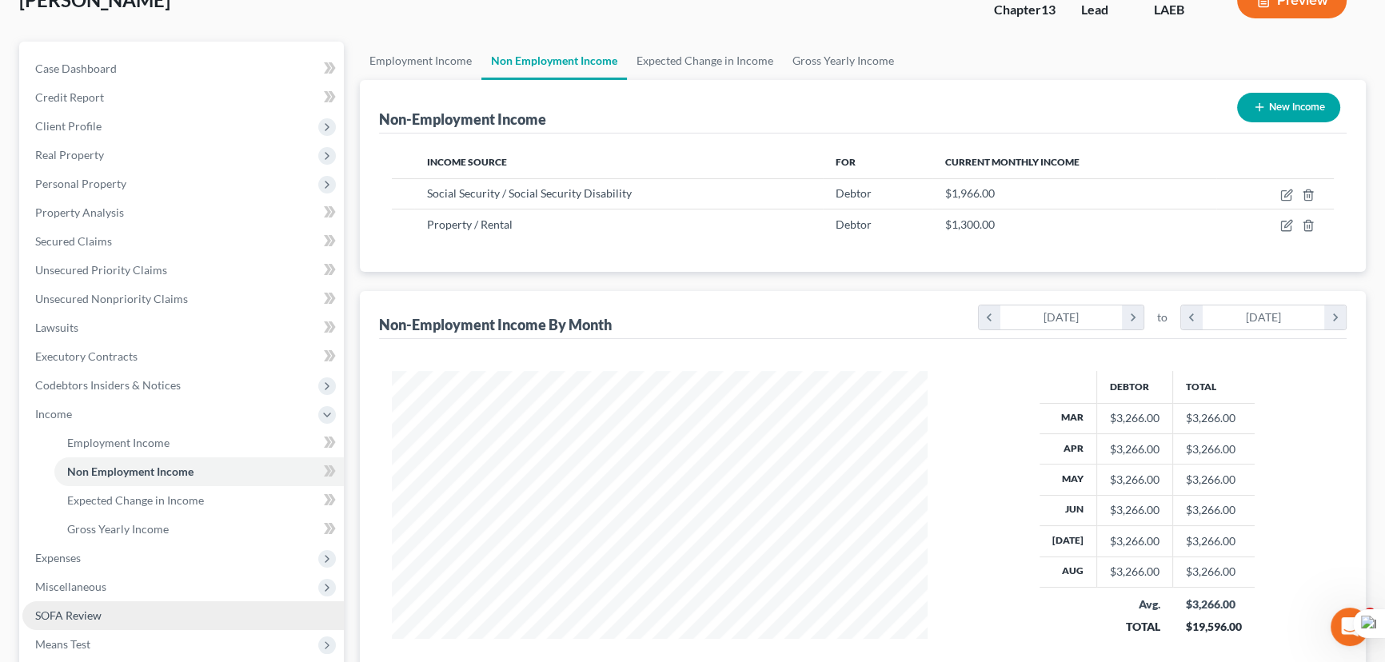
scroll to position [290, 0]
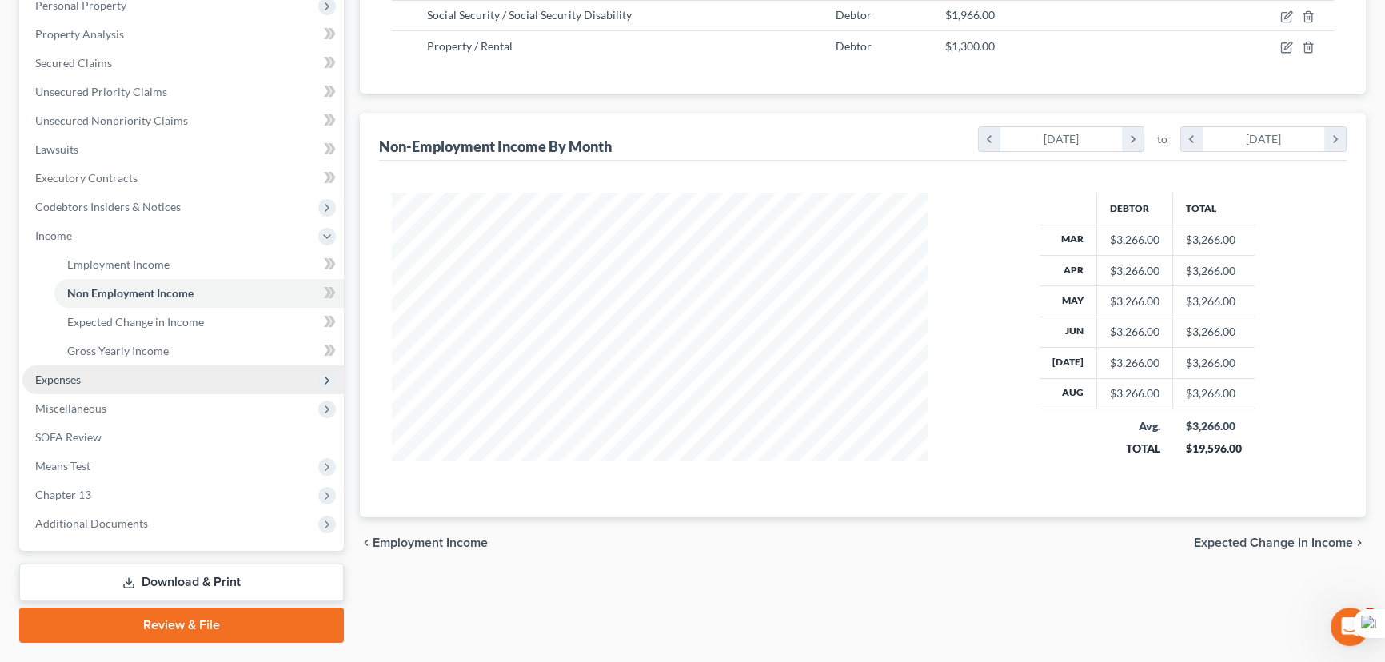
click at [104, 380] on span "Expenses" at bounding box center [182, 379] width 321 height 29
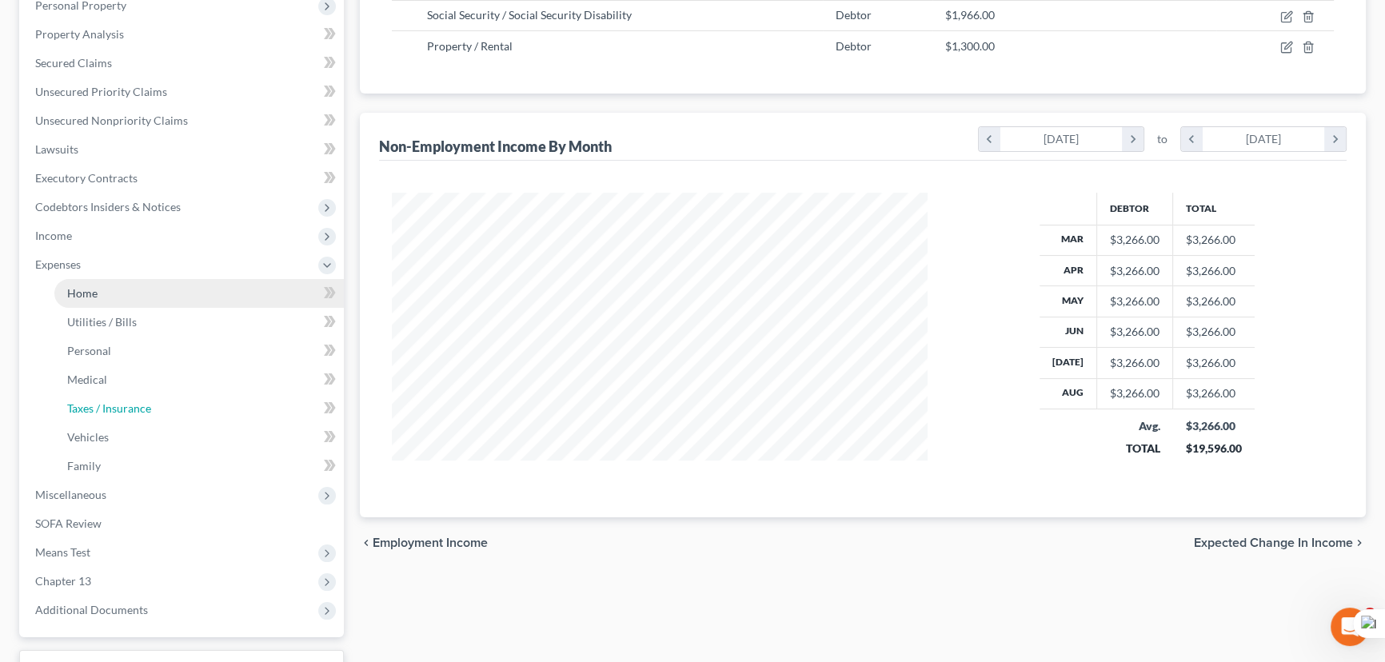
click at [120, 394] on link "Taxes / Insurance" at bounding box center [198, 408] width 289 height 29
click at [141, 299] on link "Home" at bounding box center [198, 293] width 289 height 29
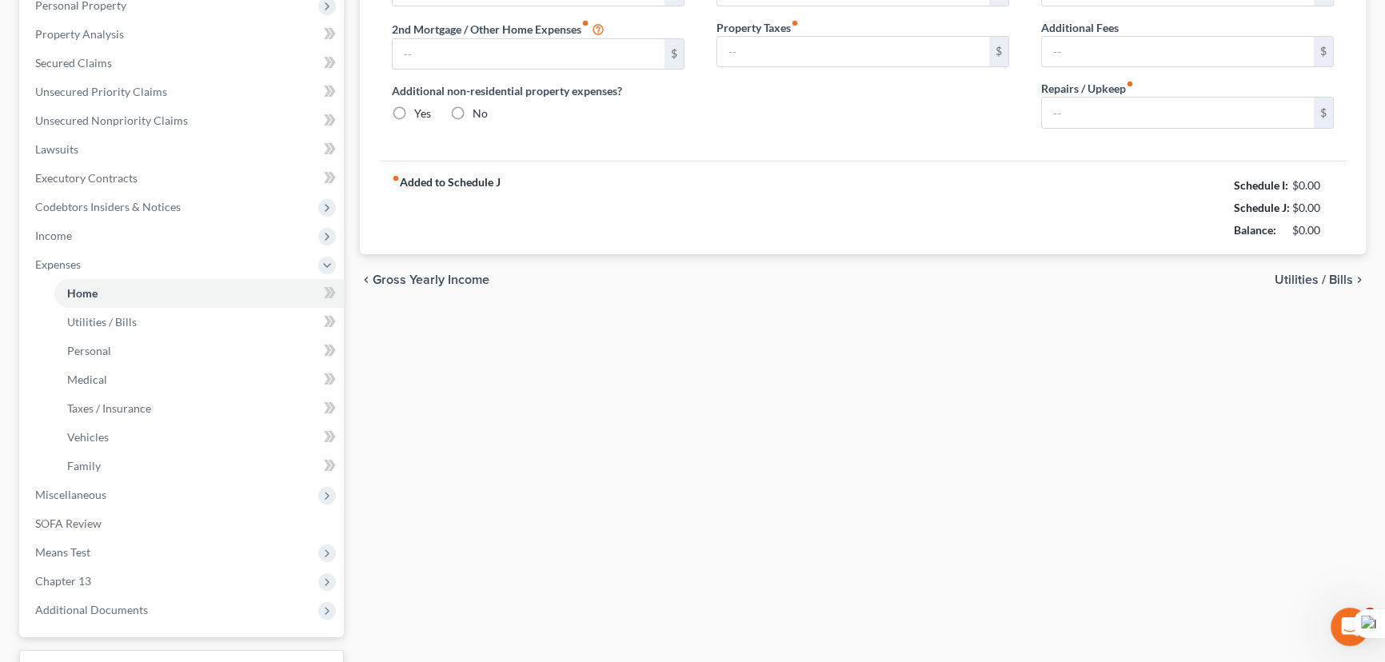
type input "0.00"
radio input "true"
type input "0.00"
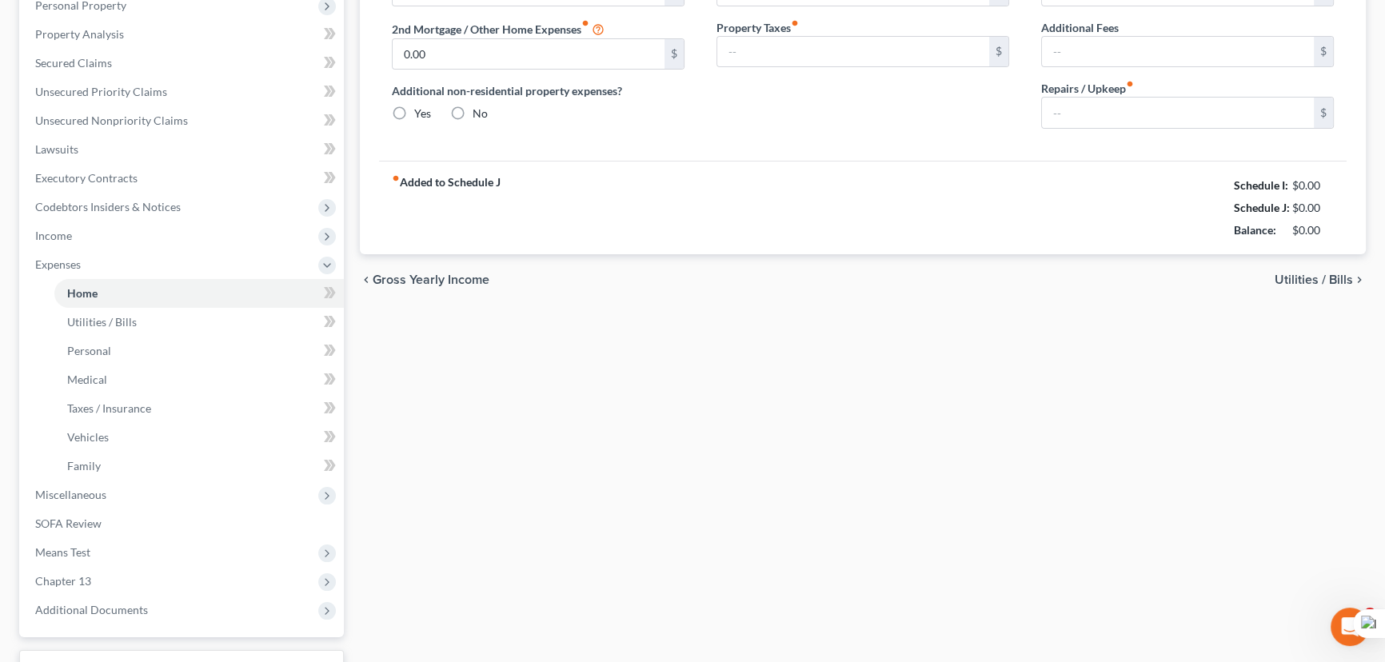
type input "0.00"
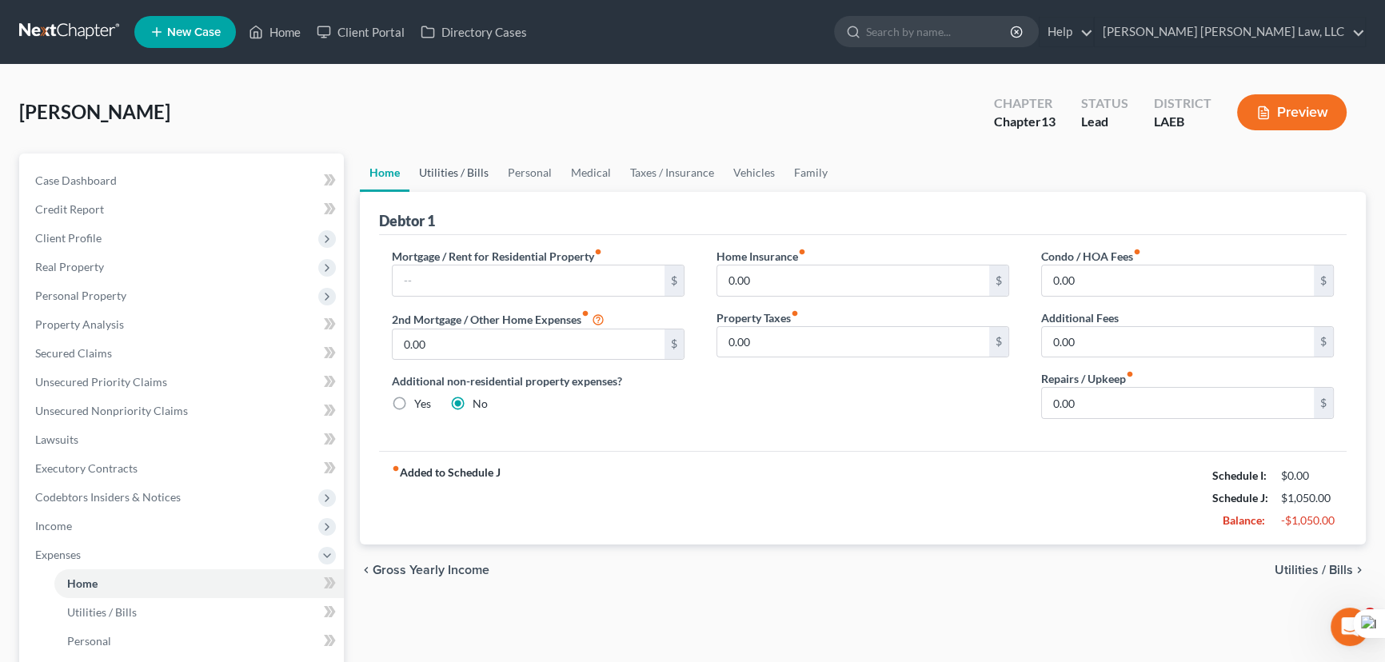
click at [437, 164] on link "Utilities / Bills" at bounding box center [453, 173] width 89 height 38
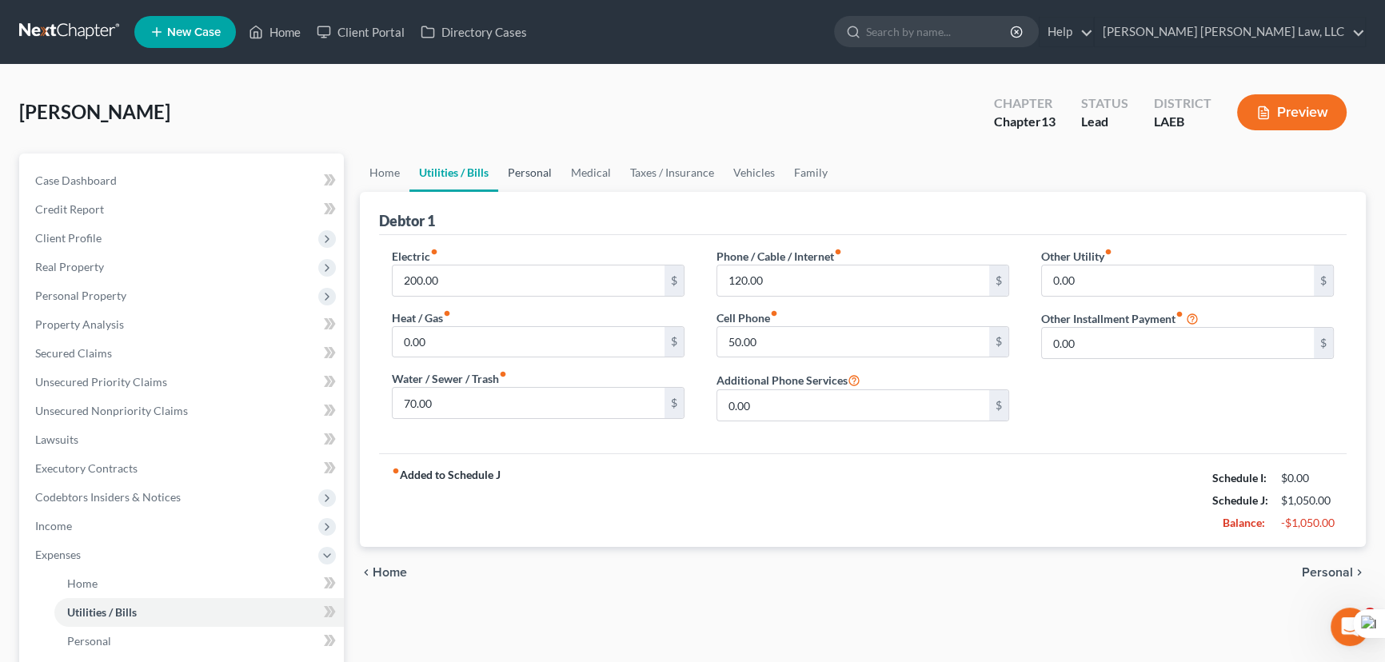
click at [545, 170] on link "Personal" at bounding box center [529, 173] width 63 height 38
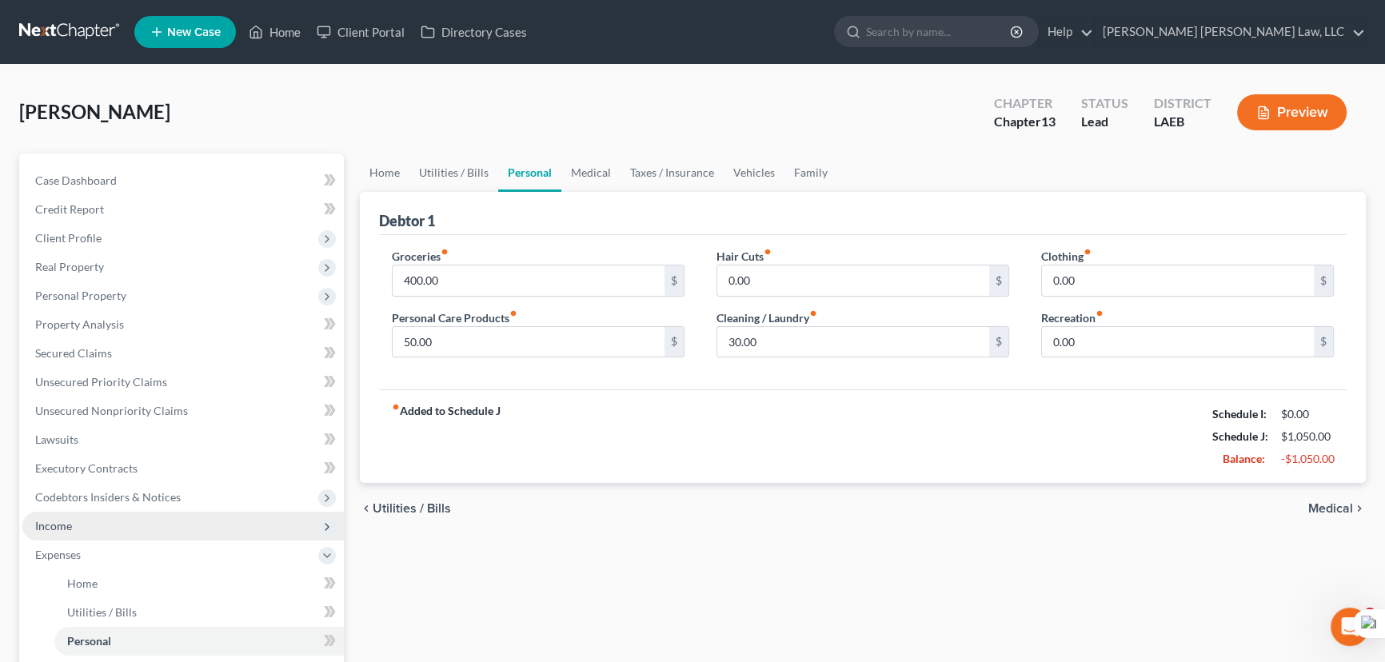
click at [147, 514] on span "Income" at bounding box center [182, 526] width 321 height 29
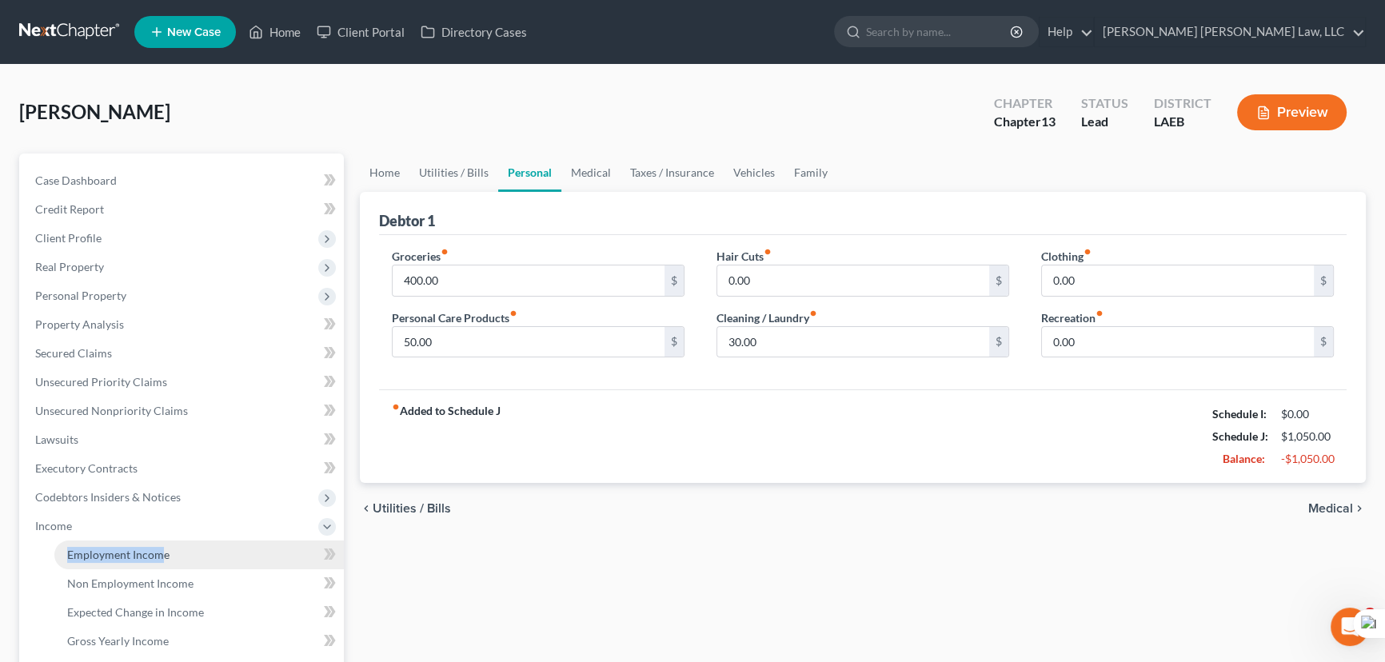
click at [158, 545] on li "Income Employment Income Non Employment Income Expected Change in Income Gross …" at bounding box center [182, 584] width 321 height 144
click at [158, 545] on link "Employment Income" at bounding box center [198, 555] width 289 height 29
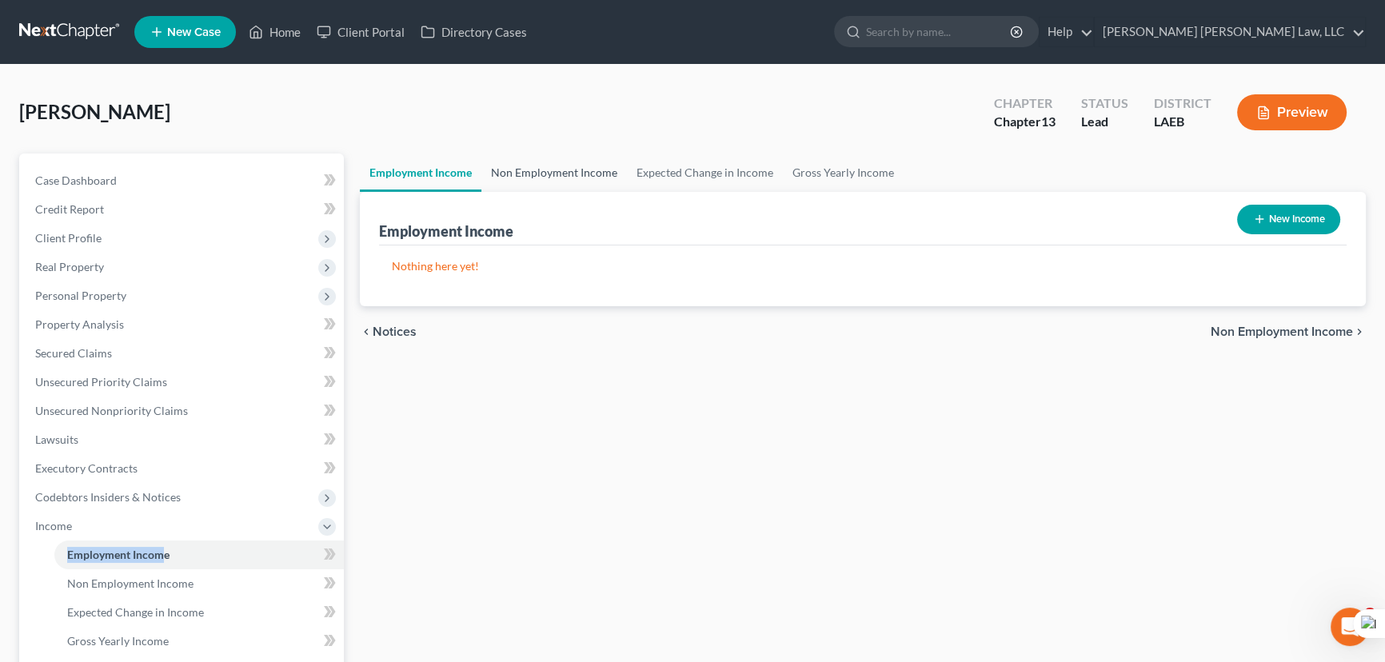
click at [559, 163] on link "Non Employment Income" at bounding box center [554, 173] width 146 height 38
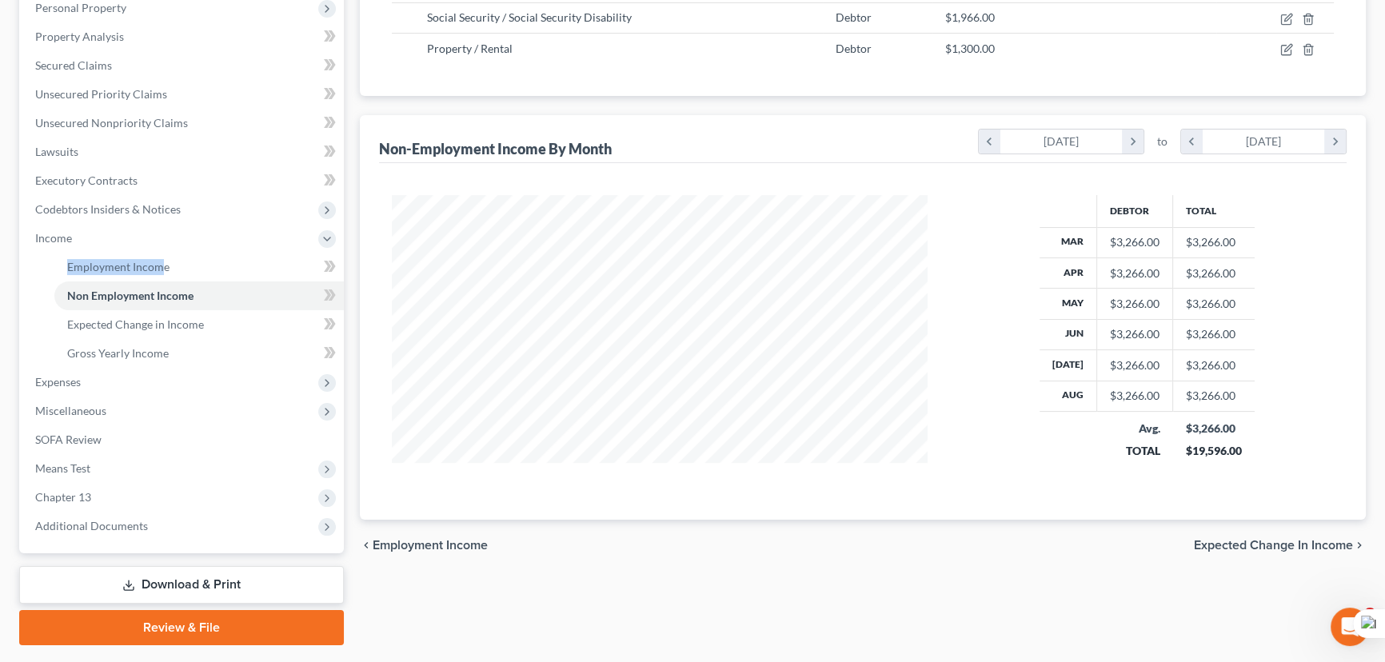
scroll to position [329, 0]
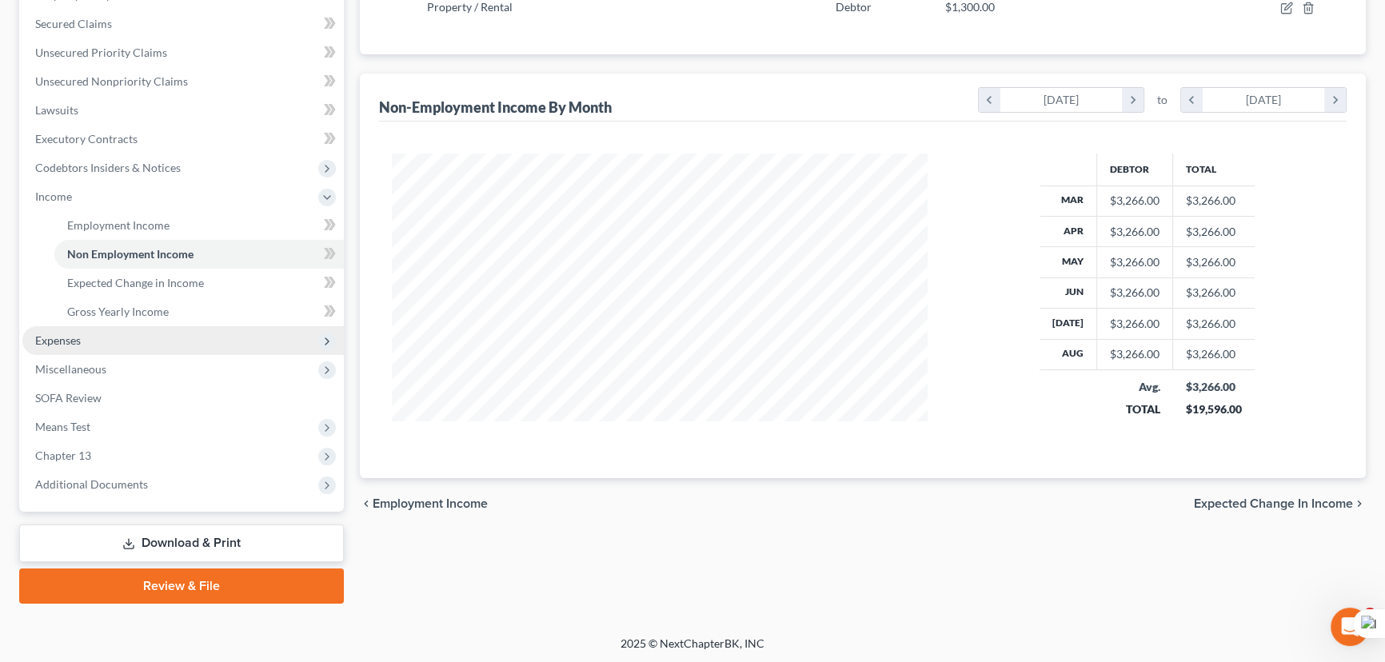
click at [85, 326] on span "Expenses" at bounding box center [182, 340] width 321 height 29
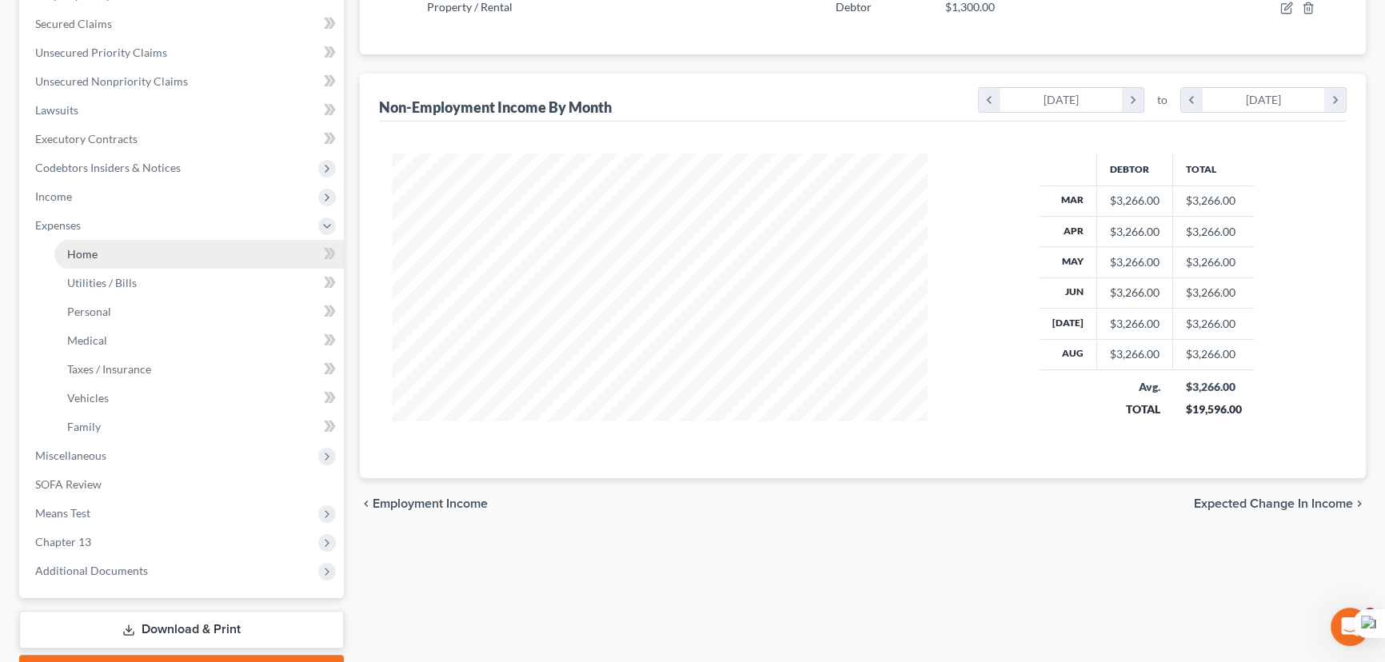
click at [106, 258] on link "Home" at bounding box center [198, 254] width 289 height 29
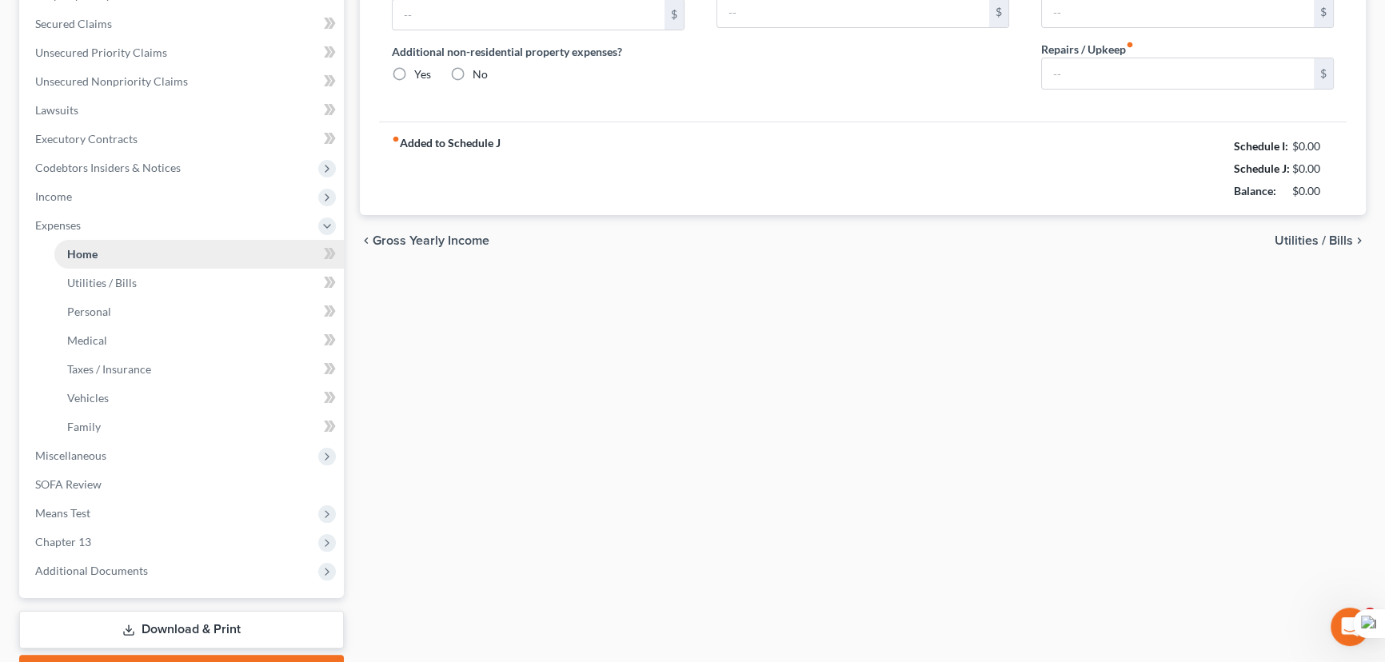
scroll to position [256, 0]
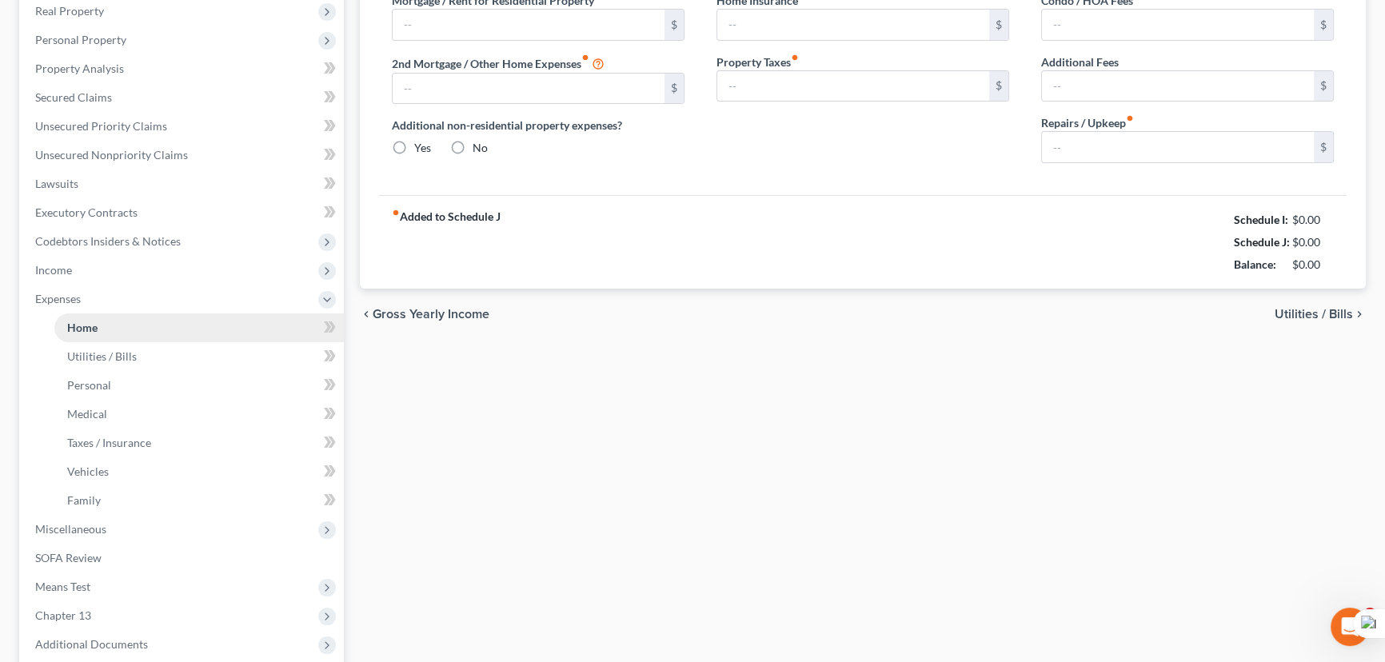
type input "0.00"
radio input "true"
type input "0.00"
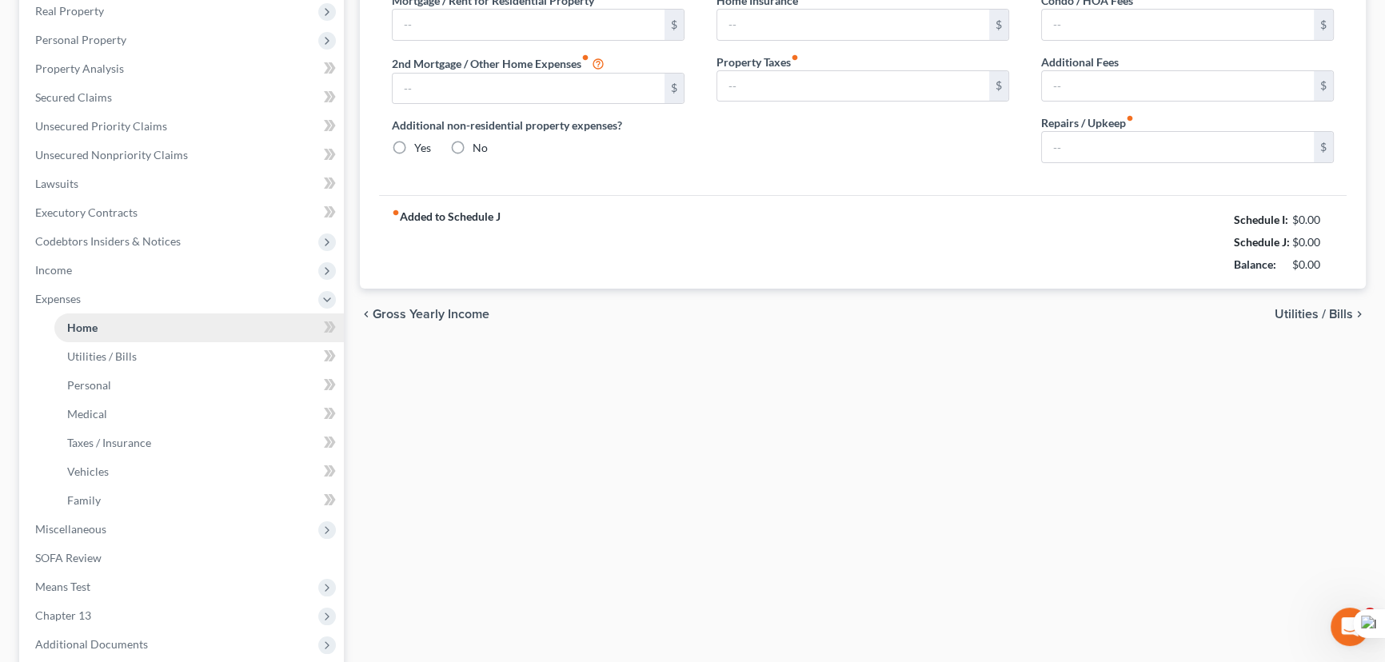
type input "0.00"
